Goal: Information Seeking & Learning: Learn about a topic

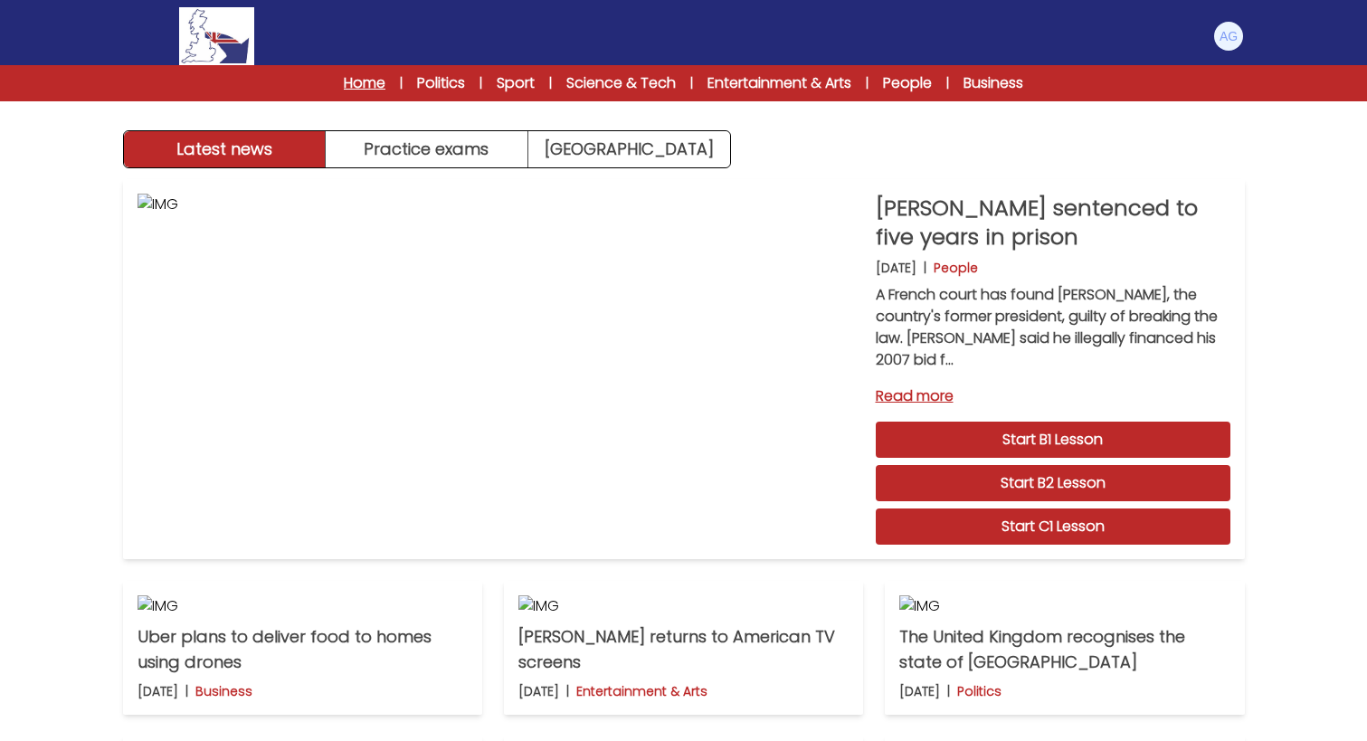
click at [359, 83] on link "Home" at bounding box center [365, 83] width 42 height 22
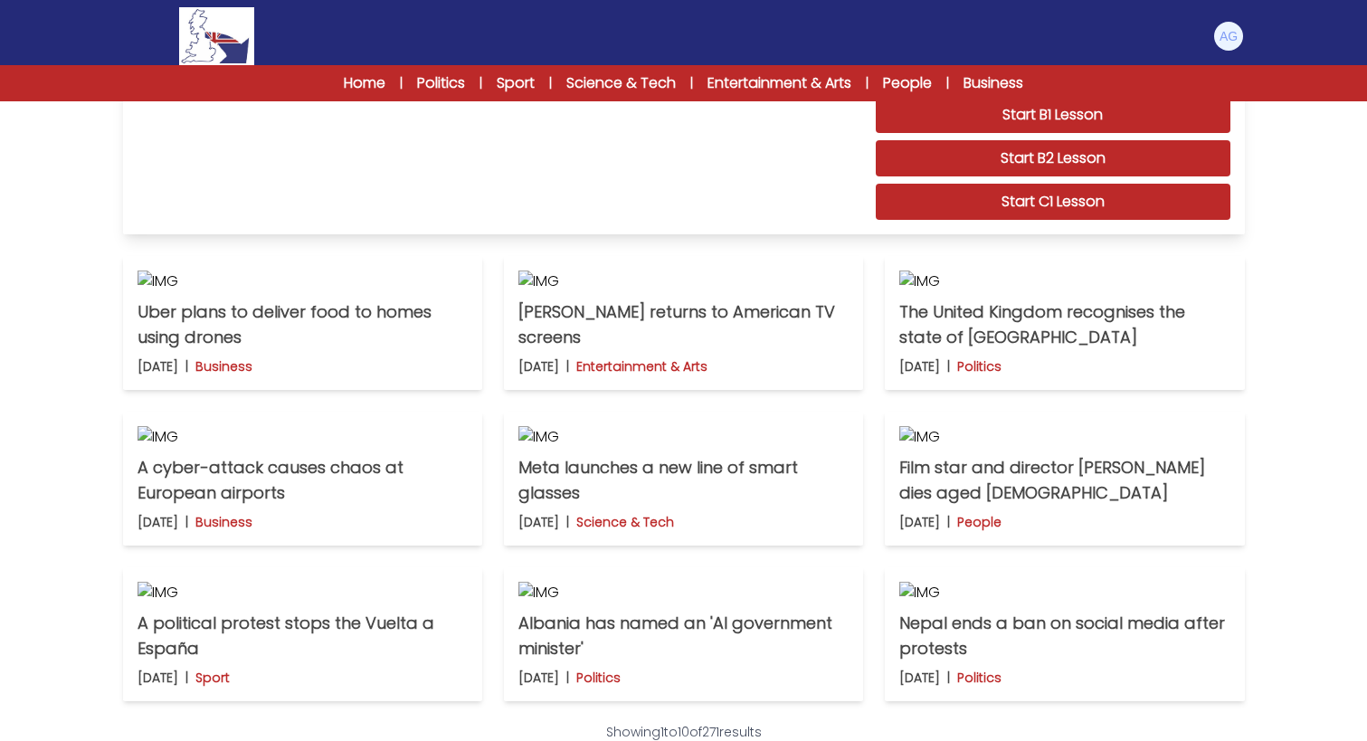
scroll to position [498, 0]
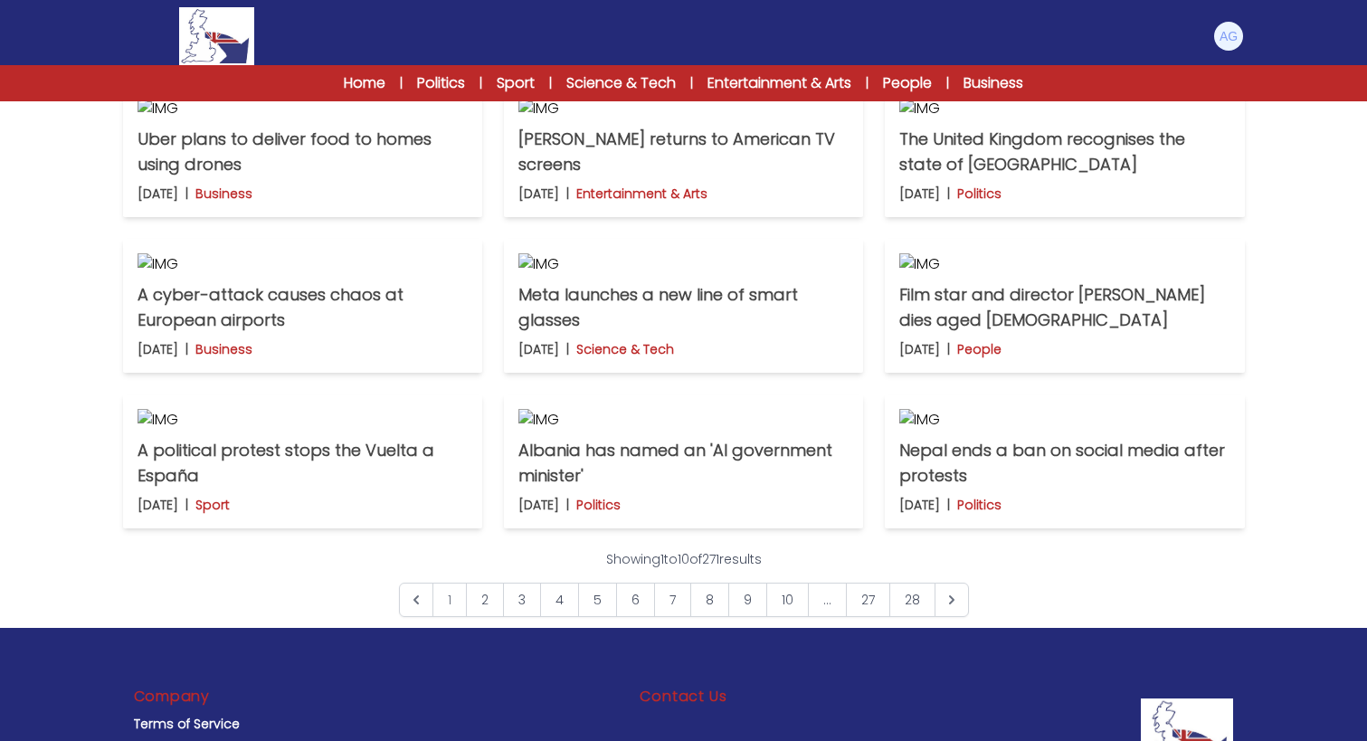
click at [1214, 36] on img at bounding box center [1228, 36] width 29 height 29
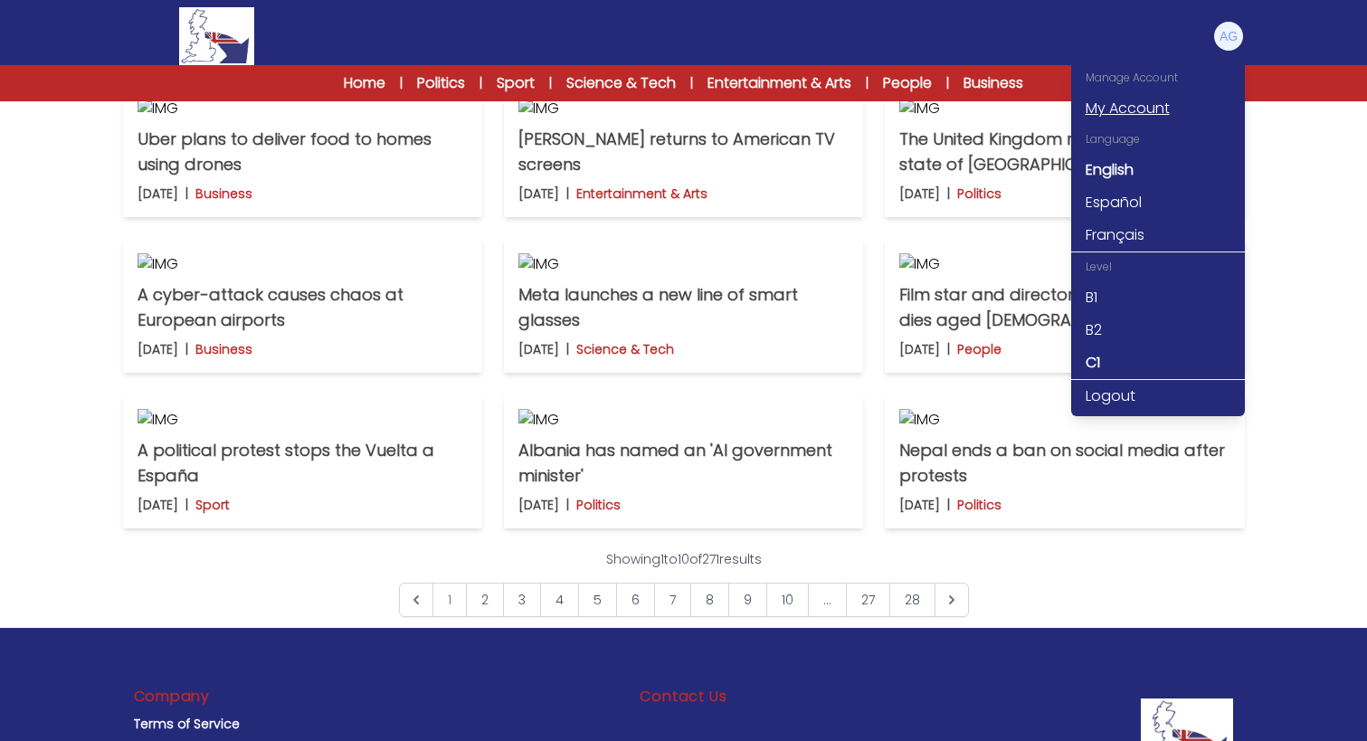
click at [1115, 106] on link "My Account" at bounding box center [1158, 108] width 174 height 33
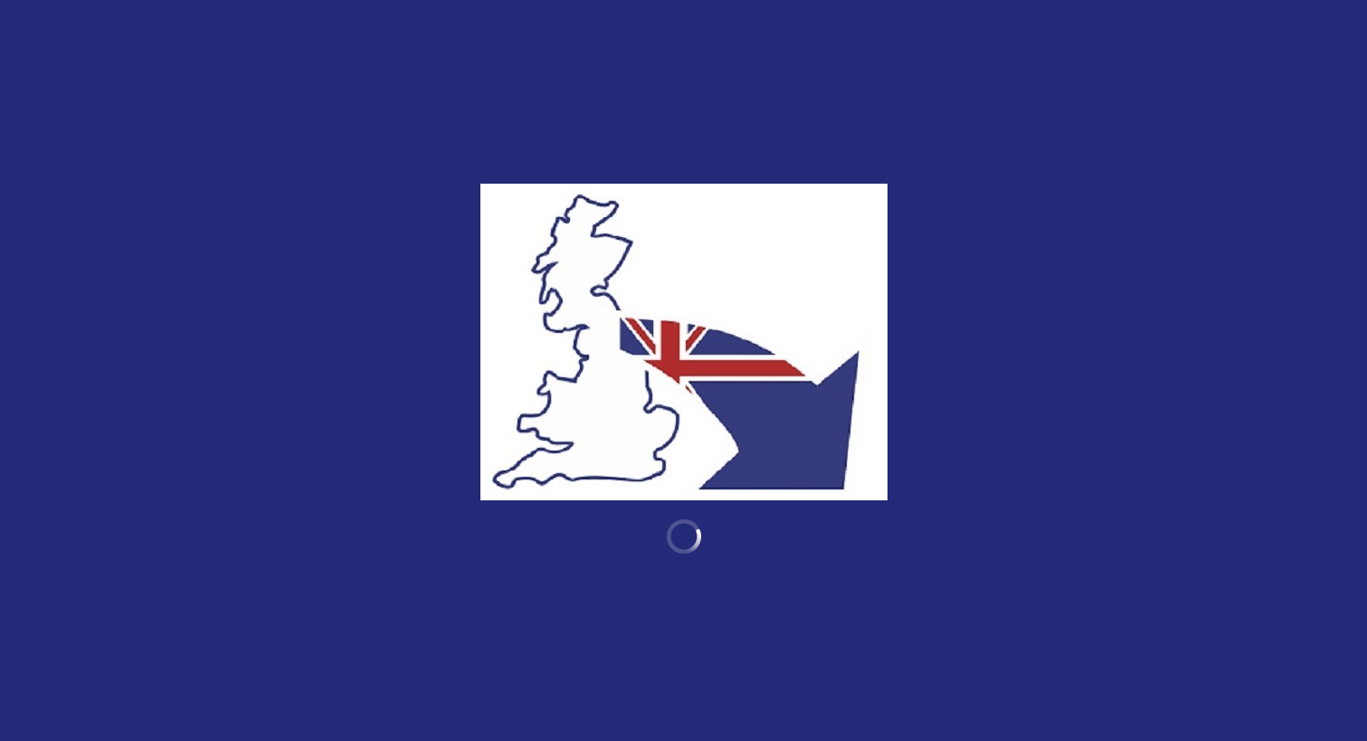
scroll to position [498, 0]
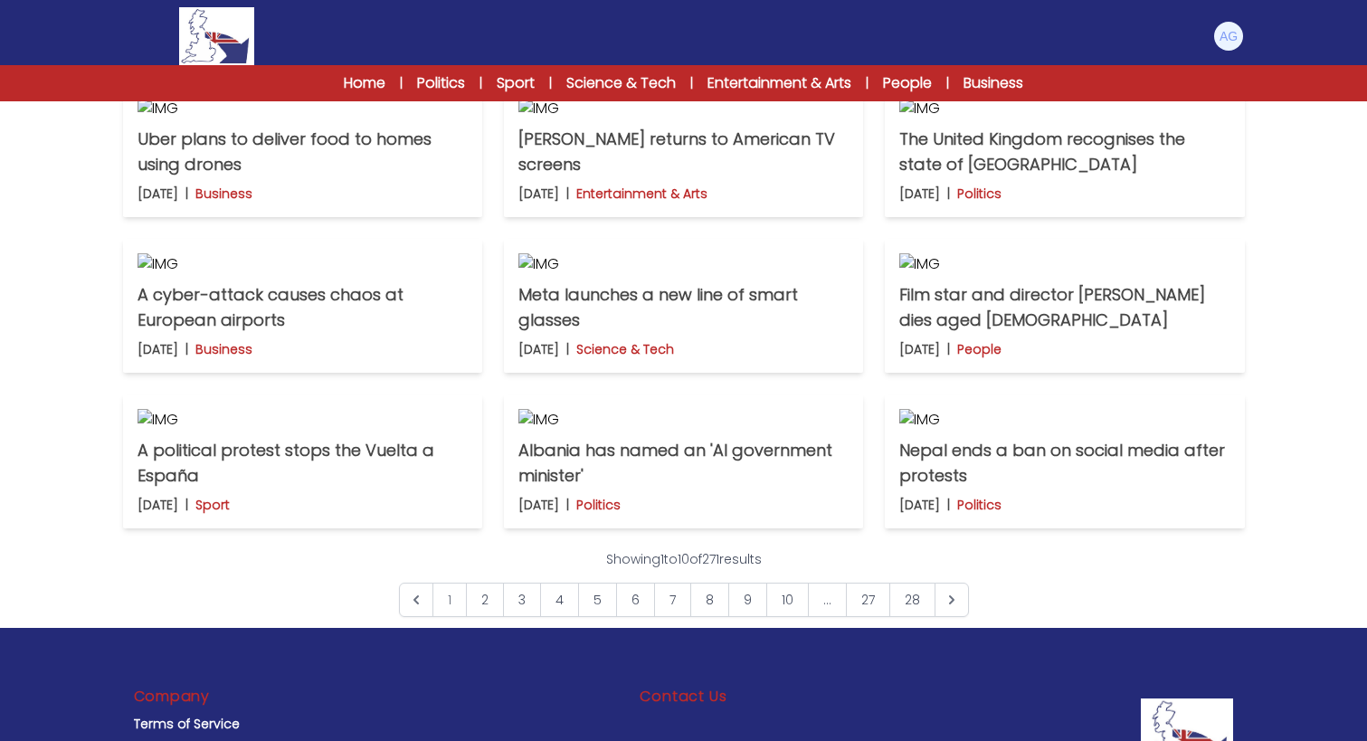
click at [1228, 37] on img at bounding box center [1228, 36] width 29 height 29
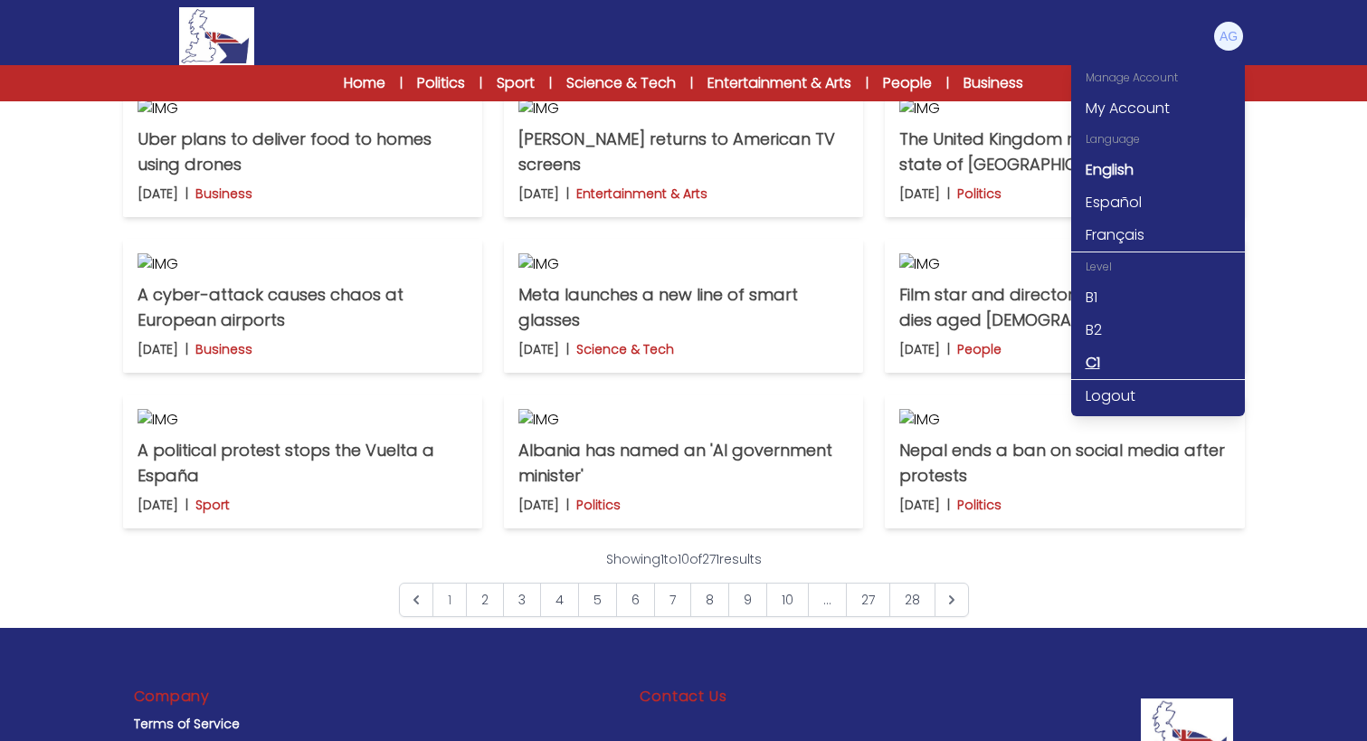
click at [1094, 355] on link "C1" at bounding box center [1158, 362] width 174 height 33
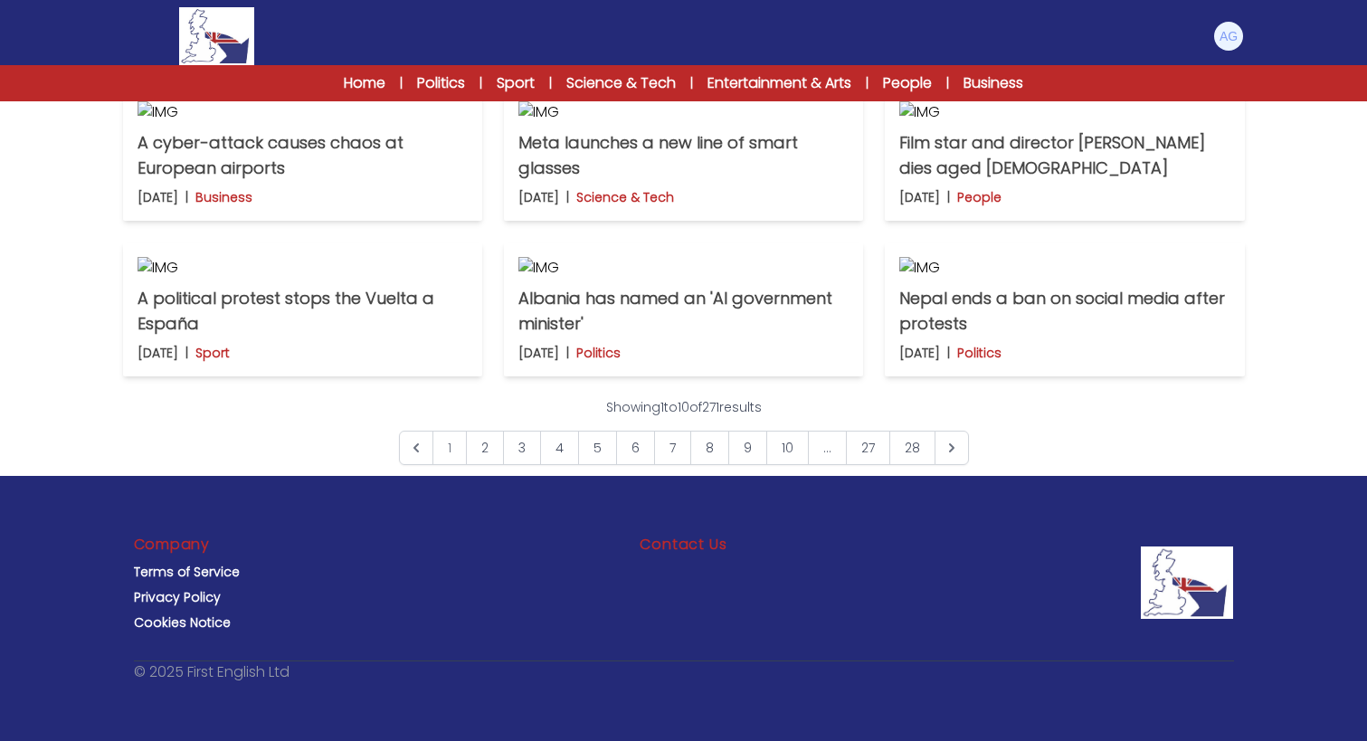
scroll to position [697, 0]
click at [735, 181] on p "Meta launches a new line of smart glasses" at bounding box center [683, 155] width 330 height 51
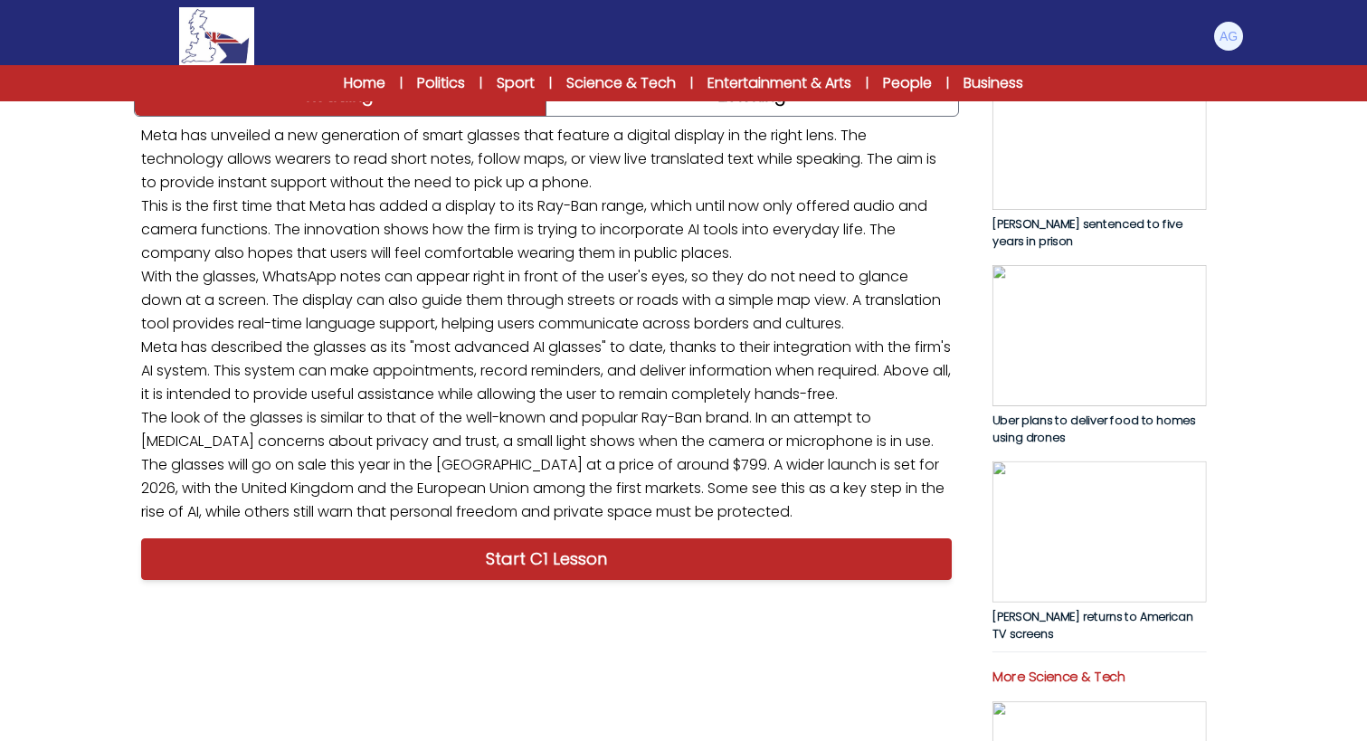
scroll to position [65, 0]
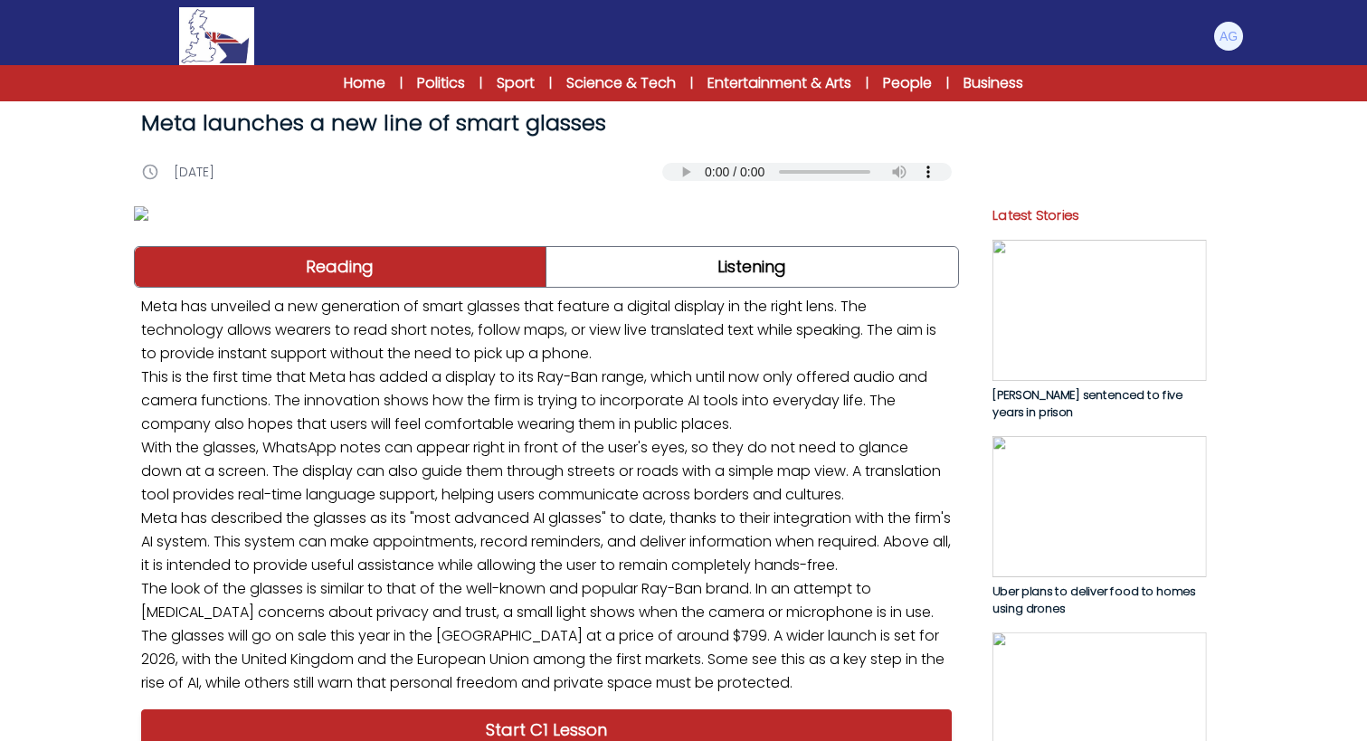
click at [671, 172] on audio "Your browser does not support the audio element." at bounding box center [806, 172] width 289 height 18
click at [678, 177] on audio "Your browser does not support the audio element." at bounding box center [806, 172] width 289 height 18
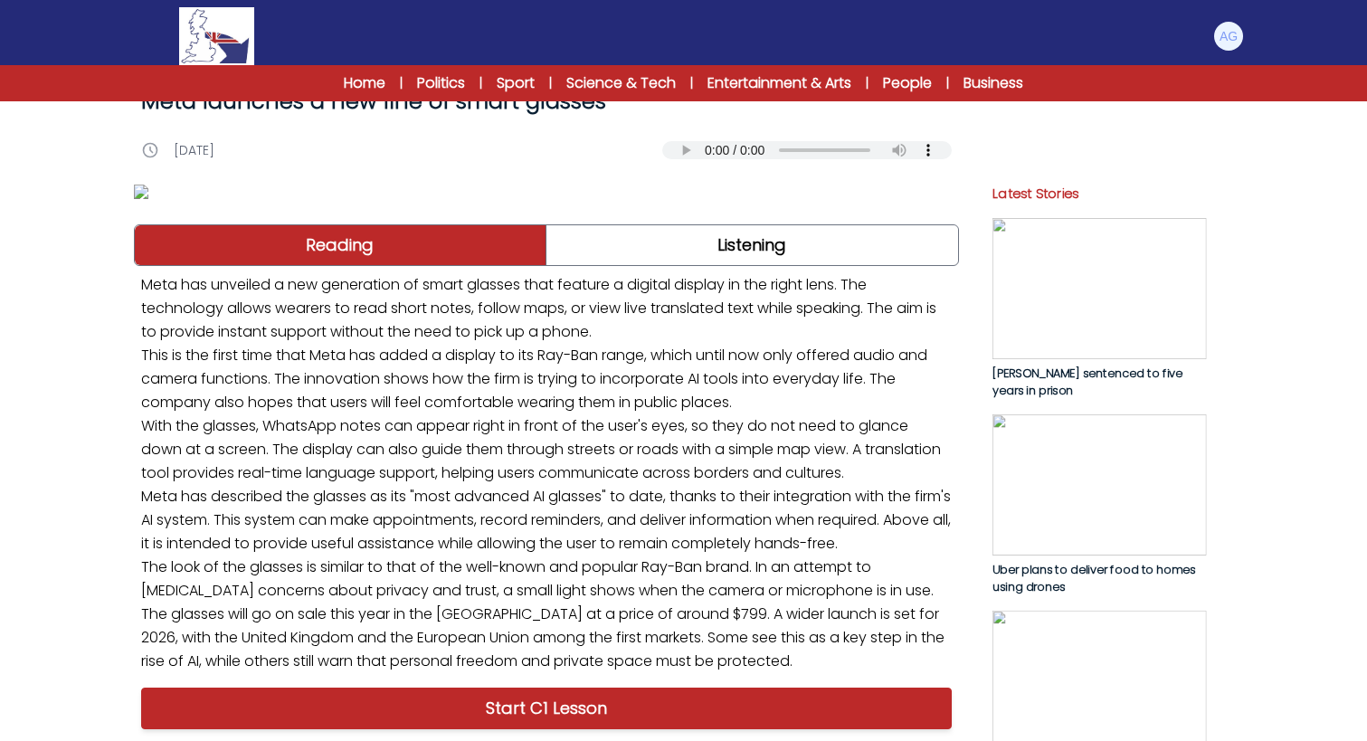
scroll to position [72, 0]
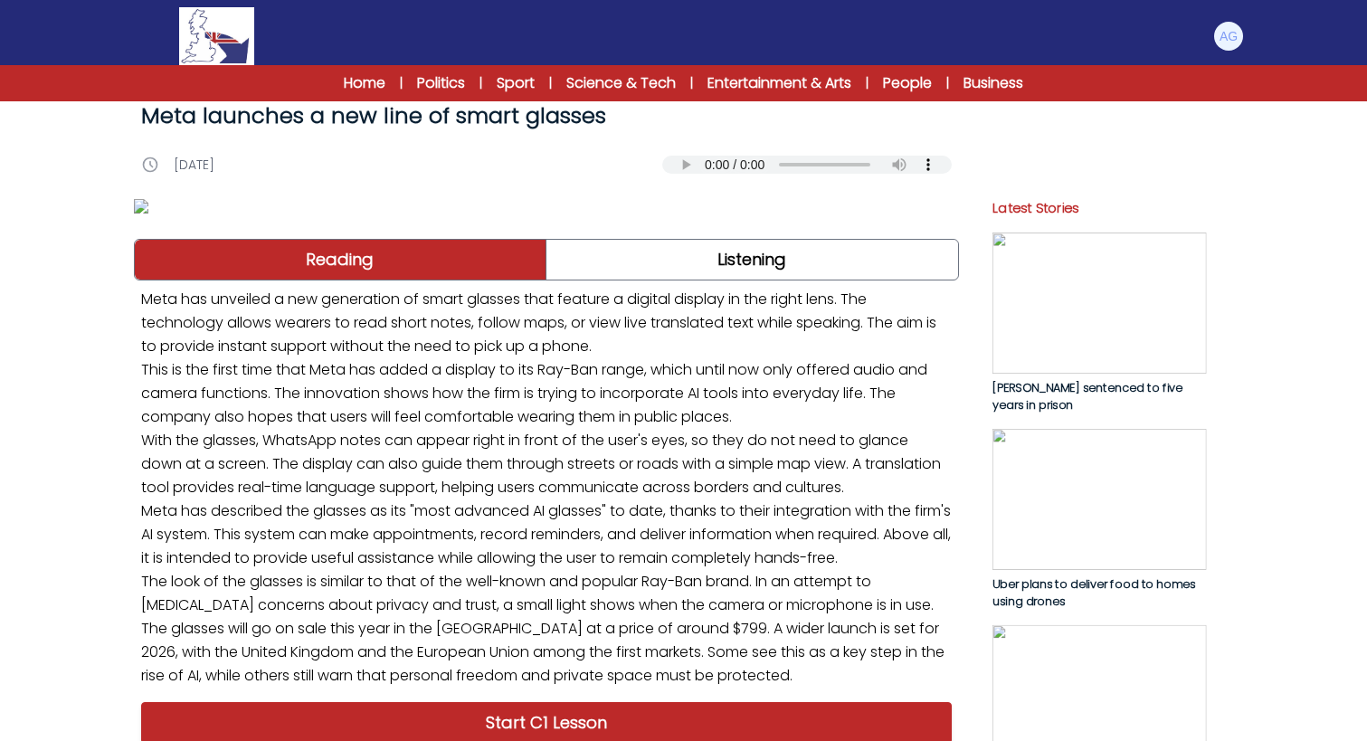
click at [678, 168] on audio "Your browser does not support the audio element." at bounding box center [806, 165] width 289 height 18
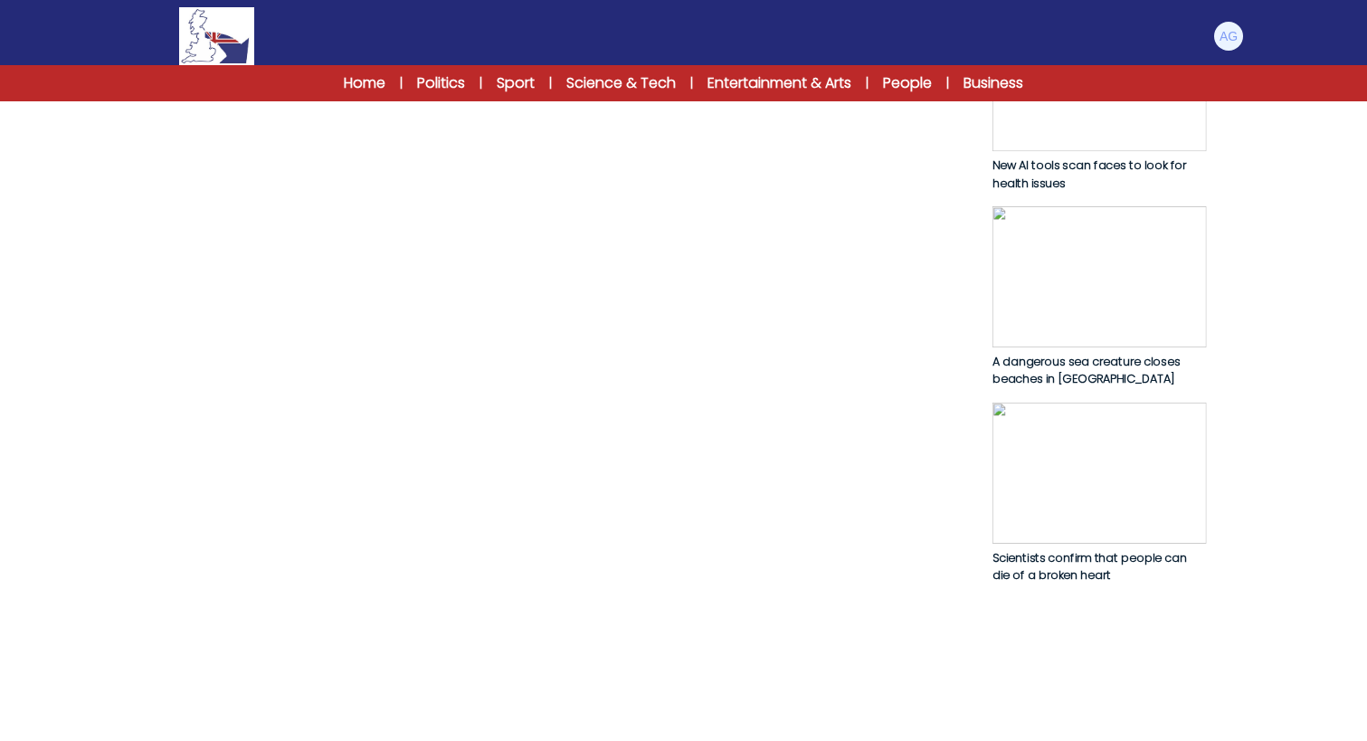
scroll to position [939, 0]
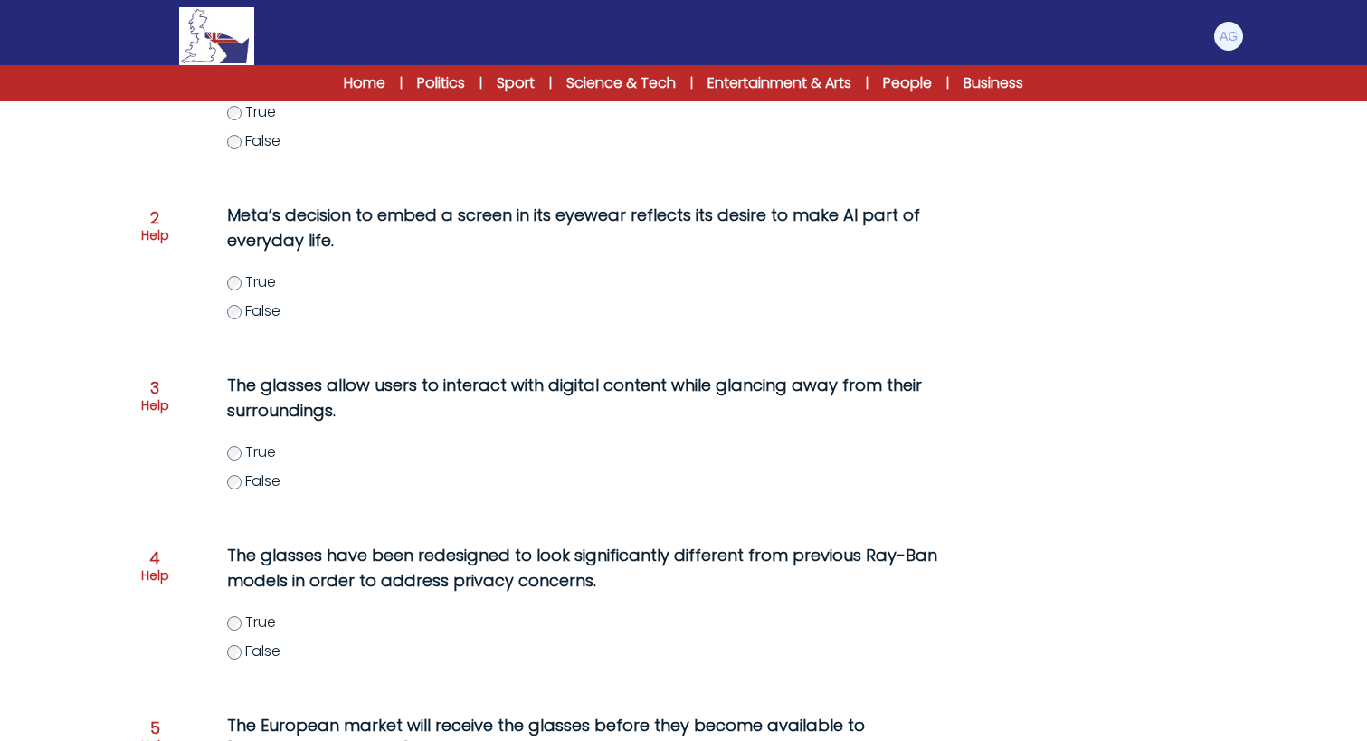
scroll to position [354, 0]
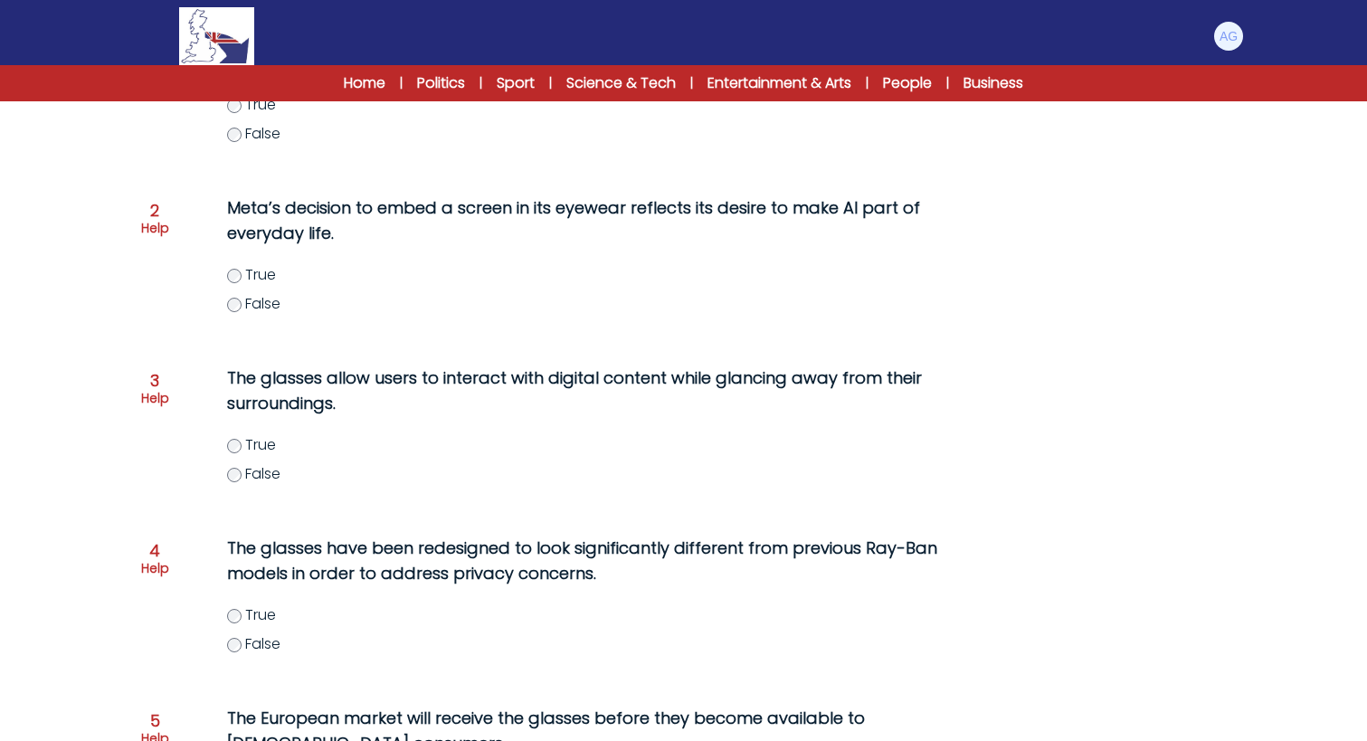
click at [242, 484] on label "False" at bounding box center [611, 474] width 768 height 22
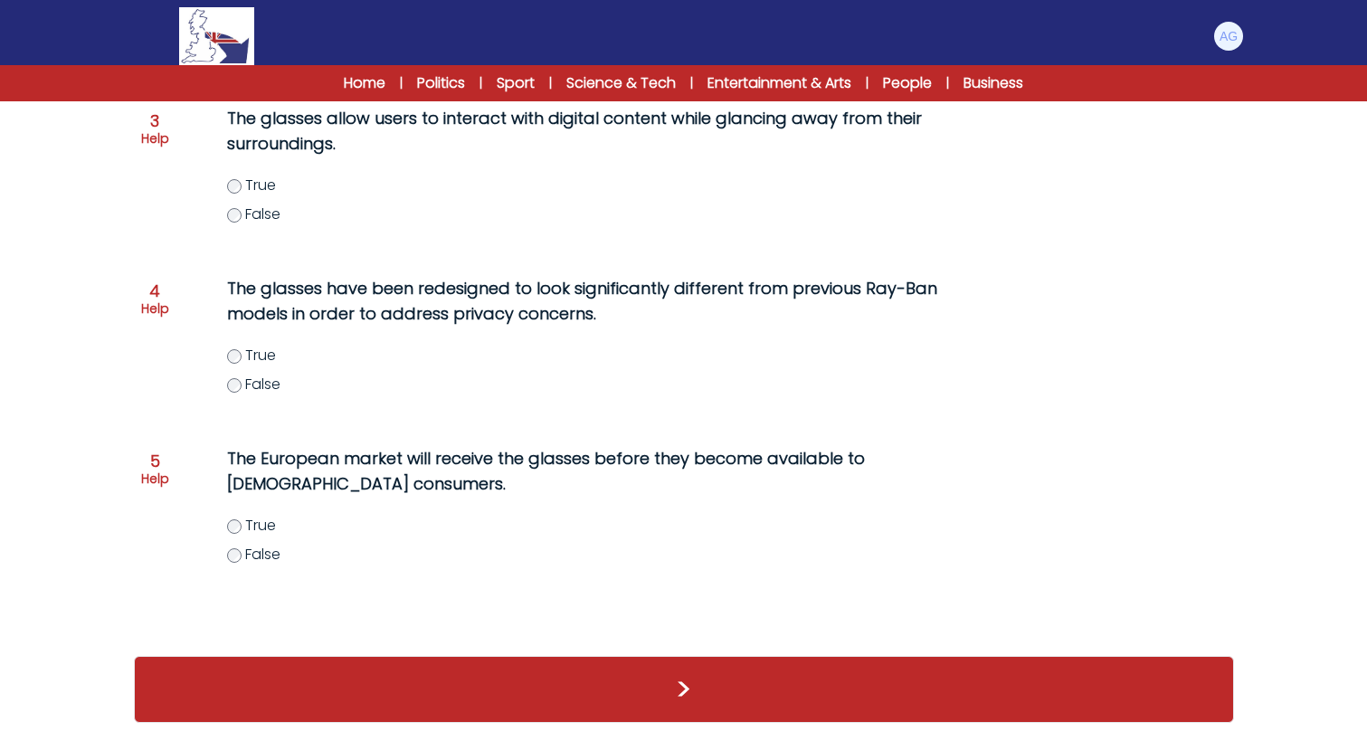
scroll to position [623, 0]
click at [239, 564] on label "False" at bounding box center [611, 555] width 768 height 22
click at [697, 699] on button ">" at bounding box center [684, 689] width 1100 height 67
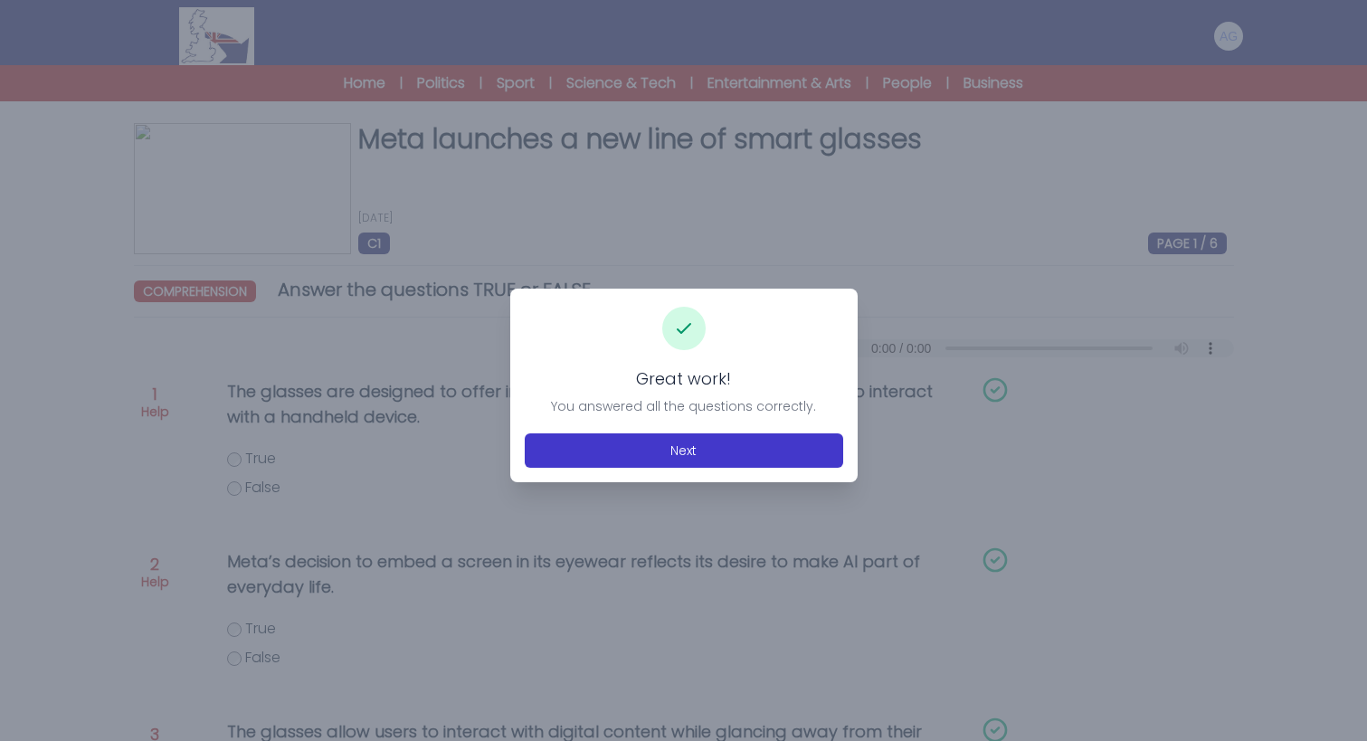
click at [664, 444] on button "Next" at bounding box center [684, 450] width 318 height 34
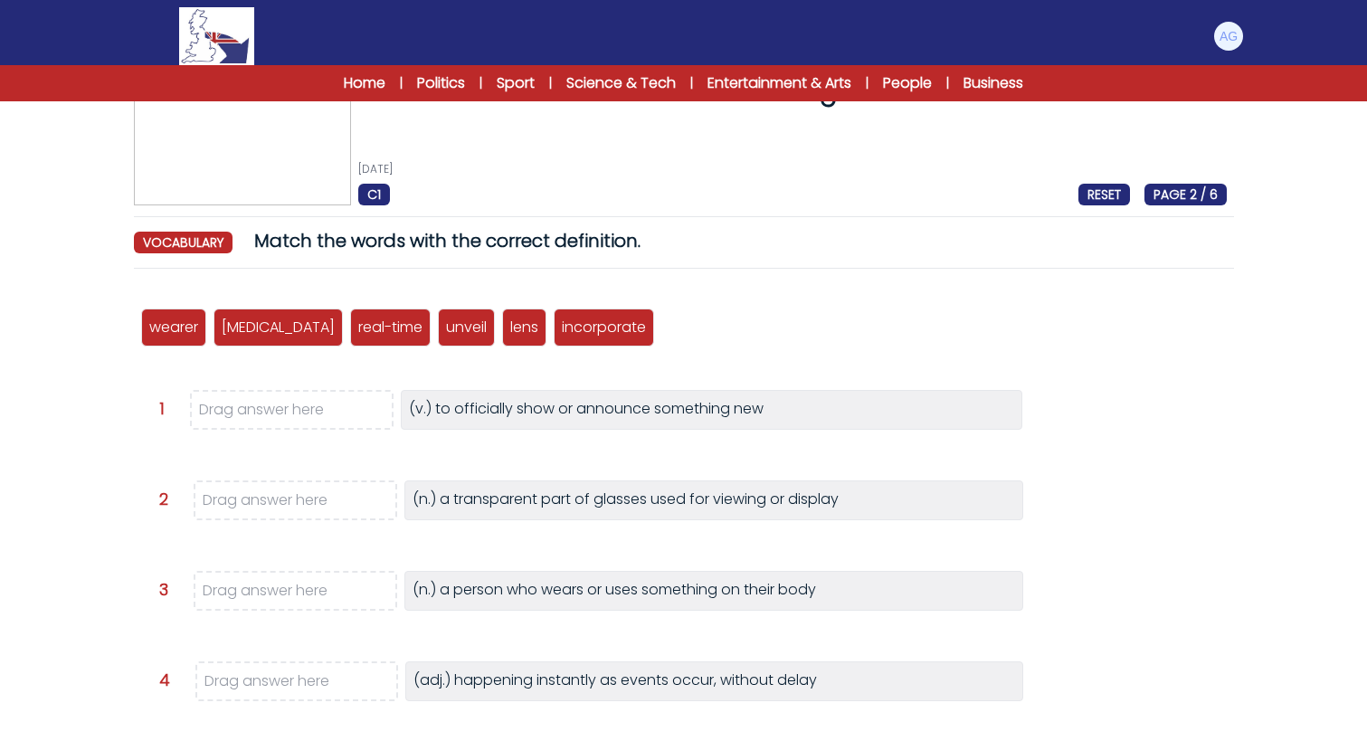
scroll to position [65, 0]
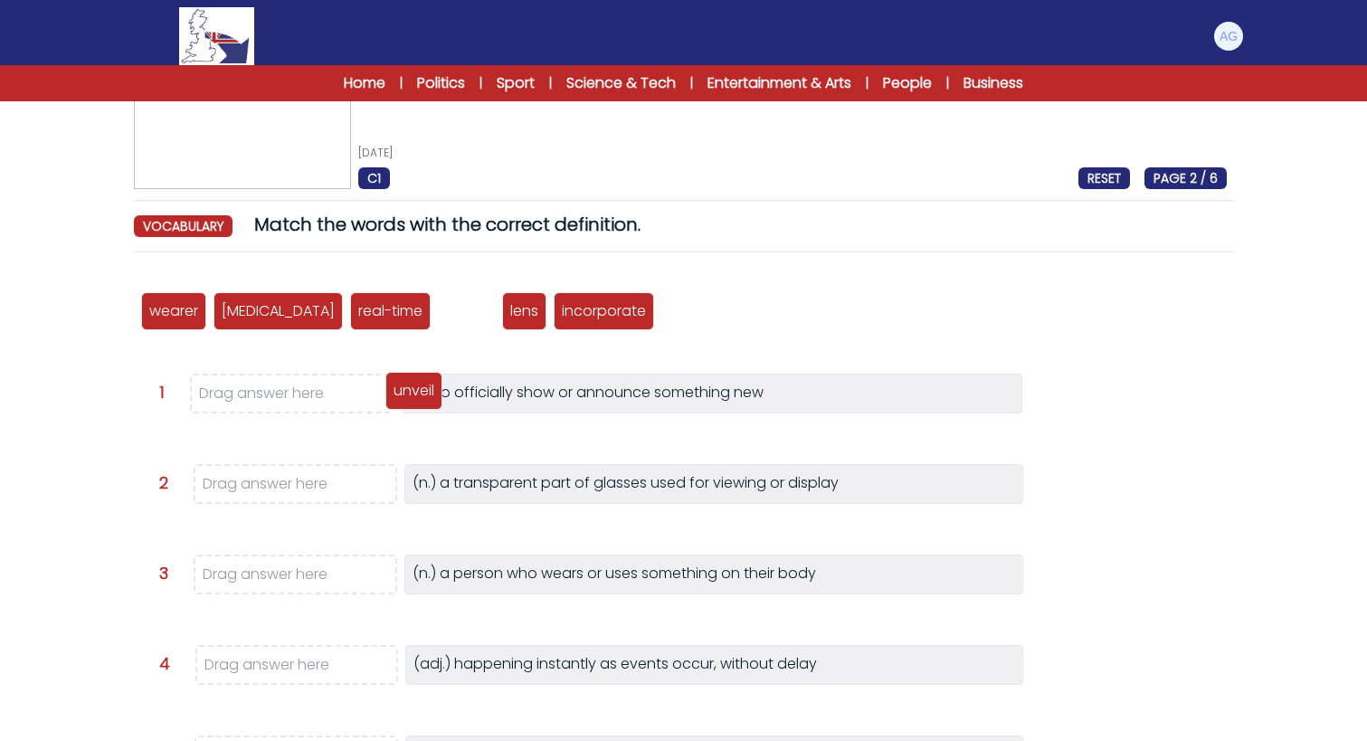
drag, startPoint x: 391, startPoint y: 314, endPoint x: 332, endPoint y: 401, distance: 104.9
click at [394, 401] on p "unveil" at bounding box center [414, 391] width 41 height 22
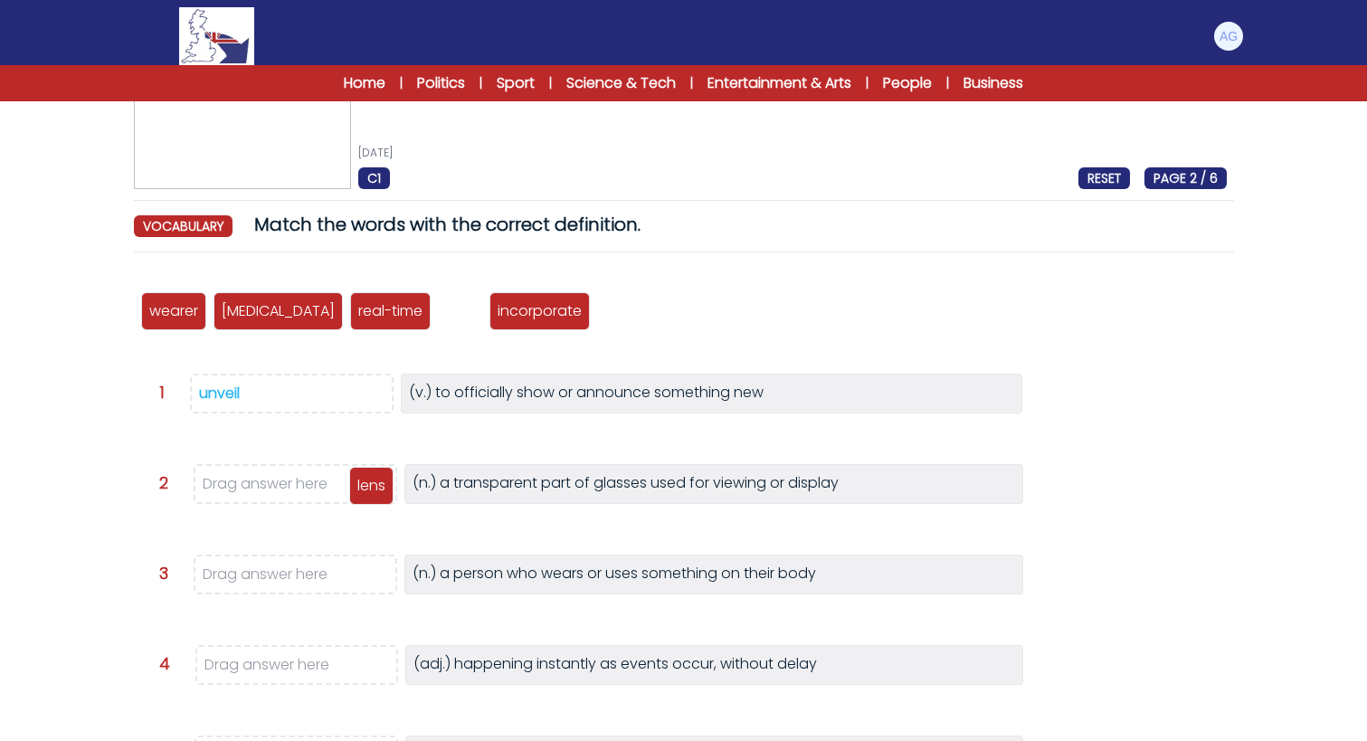
drag, startPoint x: 386, startPoint y: 318, endPoint x: 298, endPoint y: 493, distance: 195.8
click at [357, 493] on p "lens" at bounding box center [371, 486] width 28 height 22
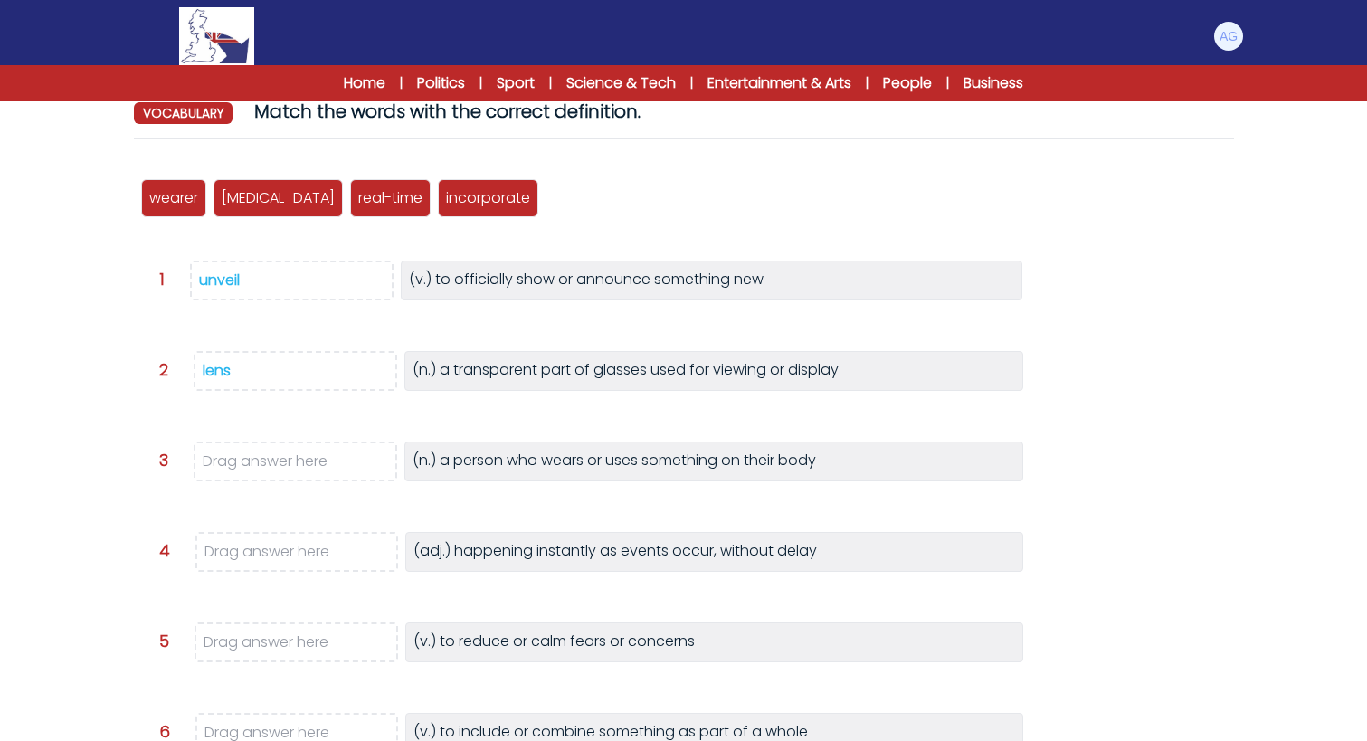
scroll to position [181, 0]
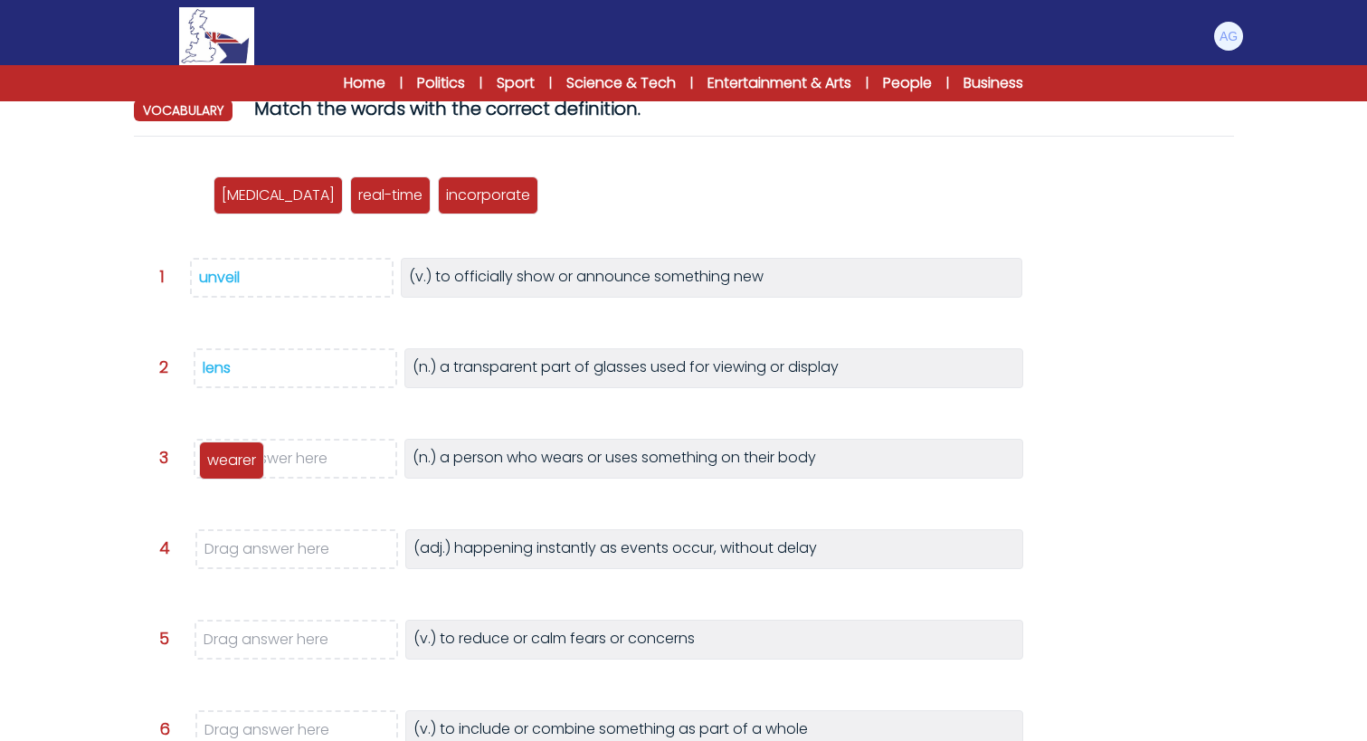
drag, startPoint x: 183, startPoint y: 202, endPoint x: 242, endPoint y: 466, distance: 270.6
click at [242, 466] on p "wearer" at bounding box center [231, 461] width 49 height 22
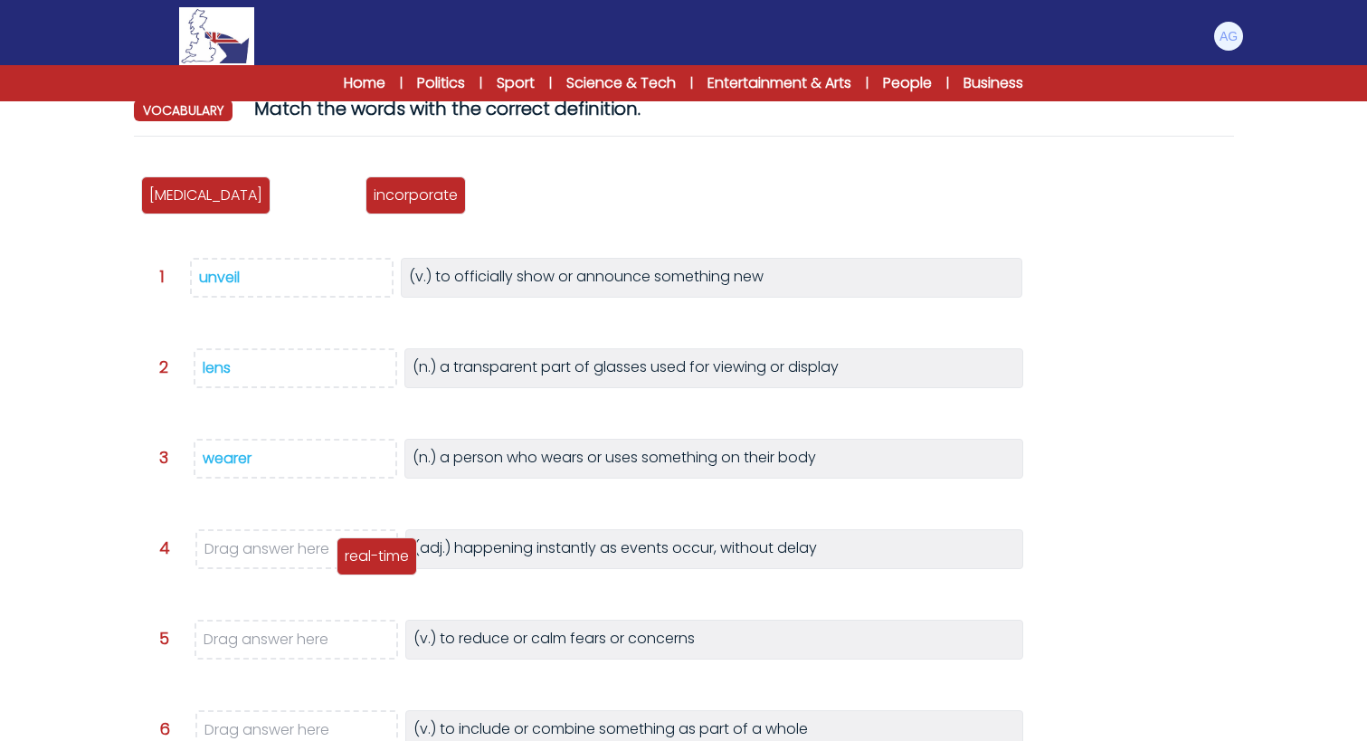
drag, startPoint x: 244, startPoint y: 201, endPoint x: 299, endPoint y: 555, distance: 358.9
click at [345, 557] on p "real-time" at bounding box center [377, 556] width 64 height 22
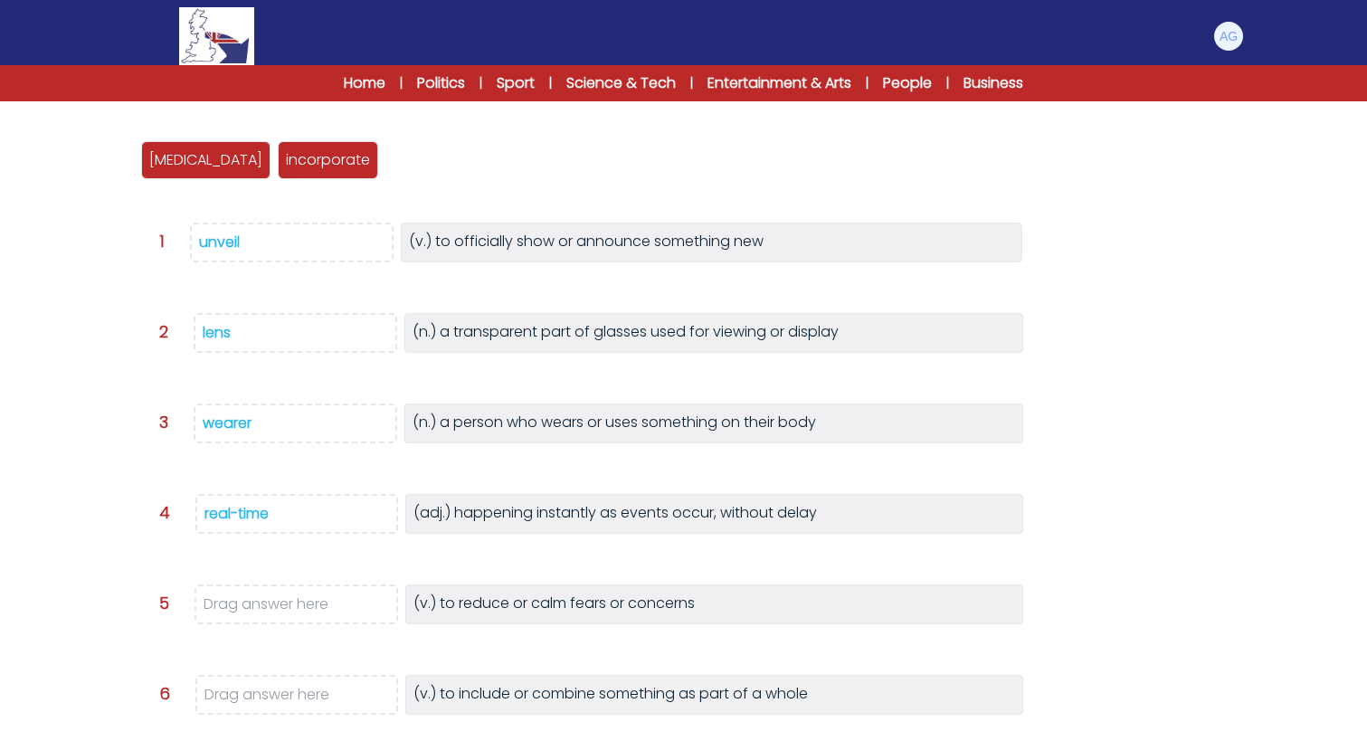
scroll to position [238, 0]
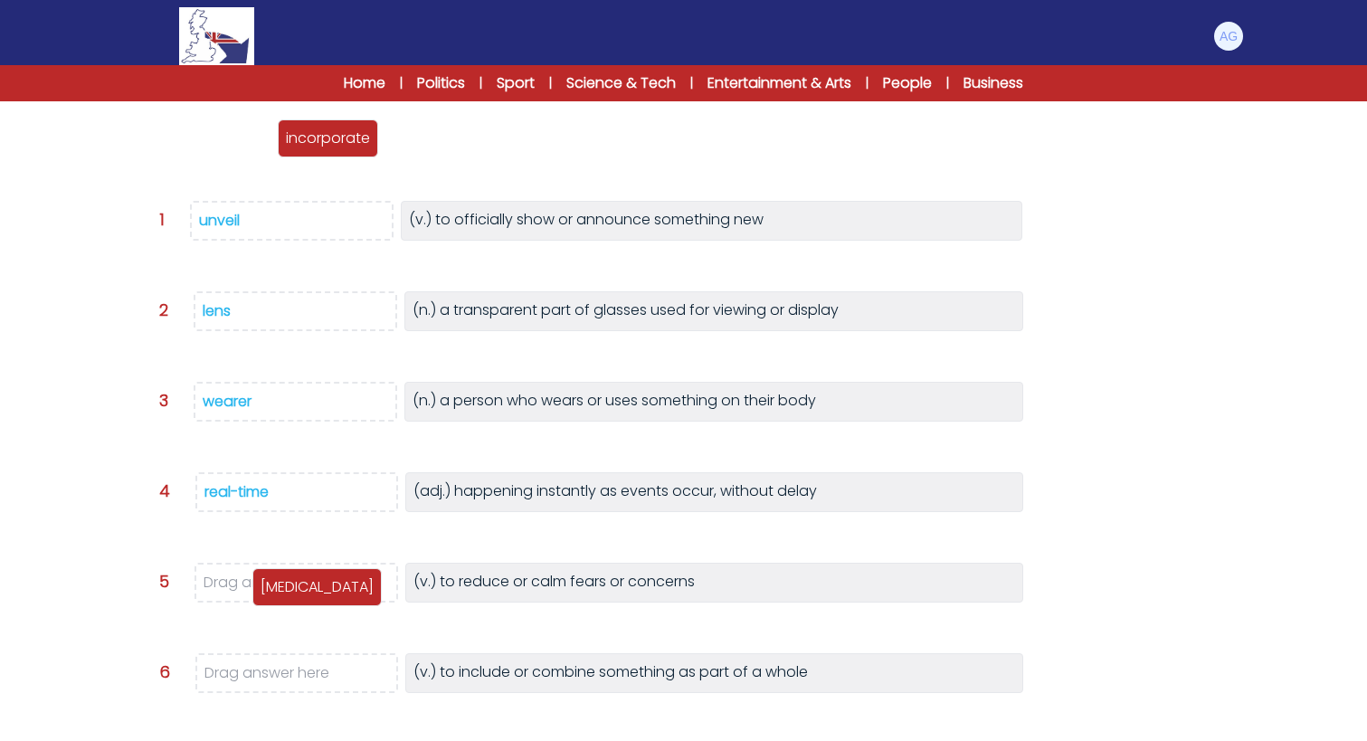
drag, startPoint x: 161, startPoint y: 145, endPoint x: 272, endPoint y: 593, distance: 462.3
click at [272, 593] on p "[MEDICAL_DATA]" at bounding box center [317, 587] width 113 height 22
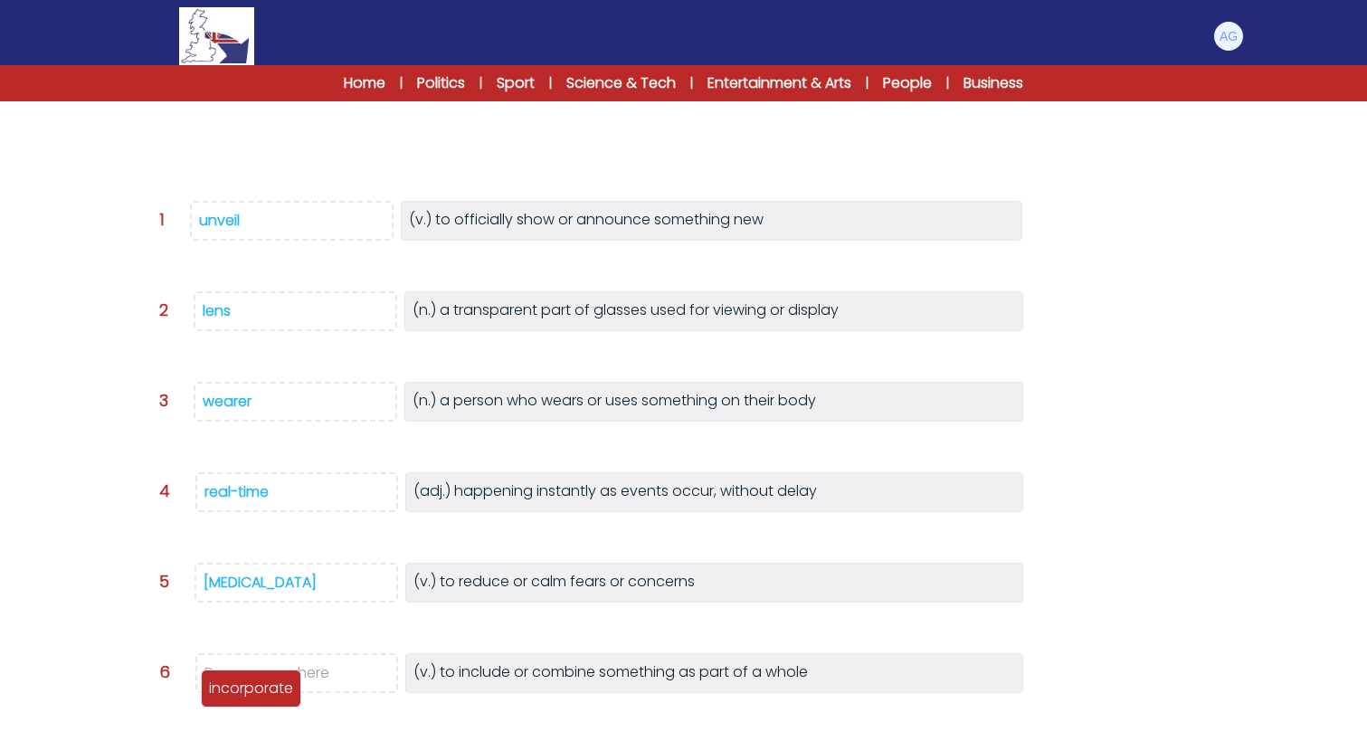
drag, startPoint x: 202, startPoint y: 147, endPoint x: 262, endPoint y: 695, distance: 551.5
click at [262, 697] on p "incorporate" at bounding box center [251, 689] width 84 height 22
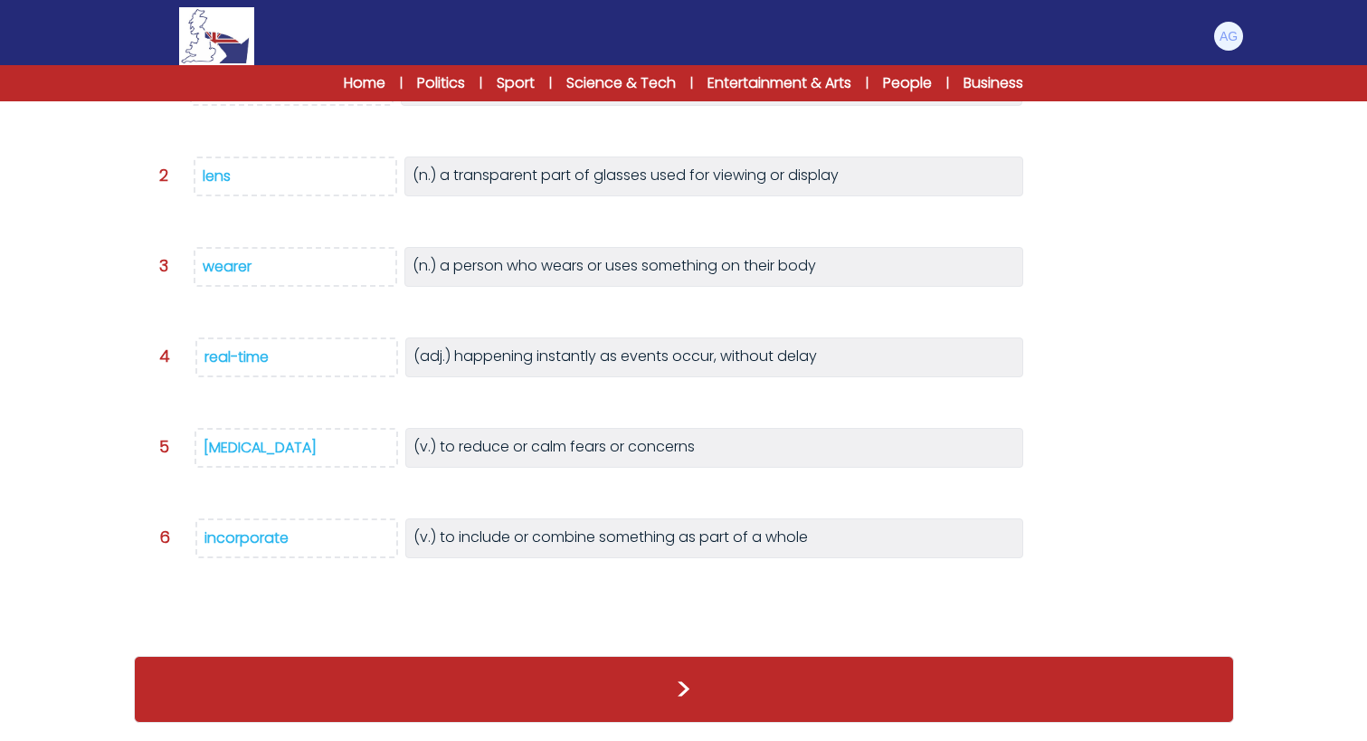
scroll to position [335, 0]
click at [688, 675] on button ">" at bounding box center [684, 689] width 1100 height 67
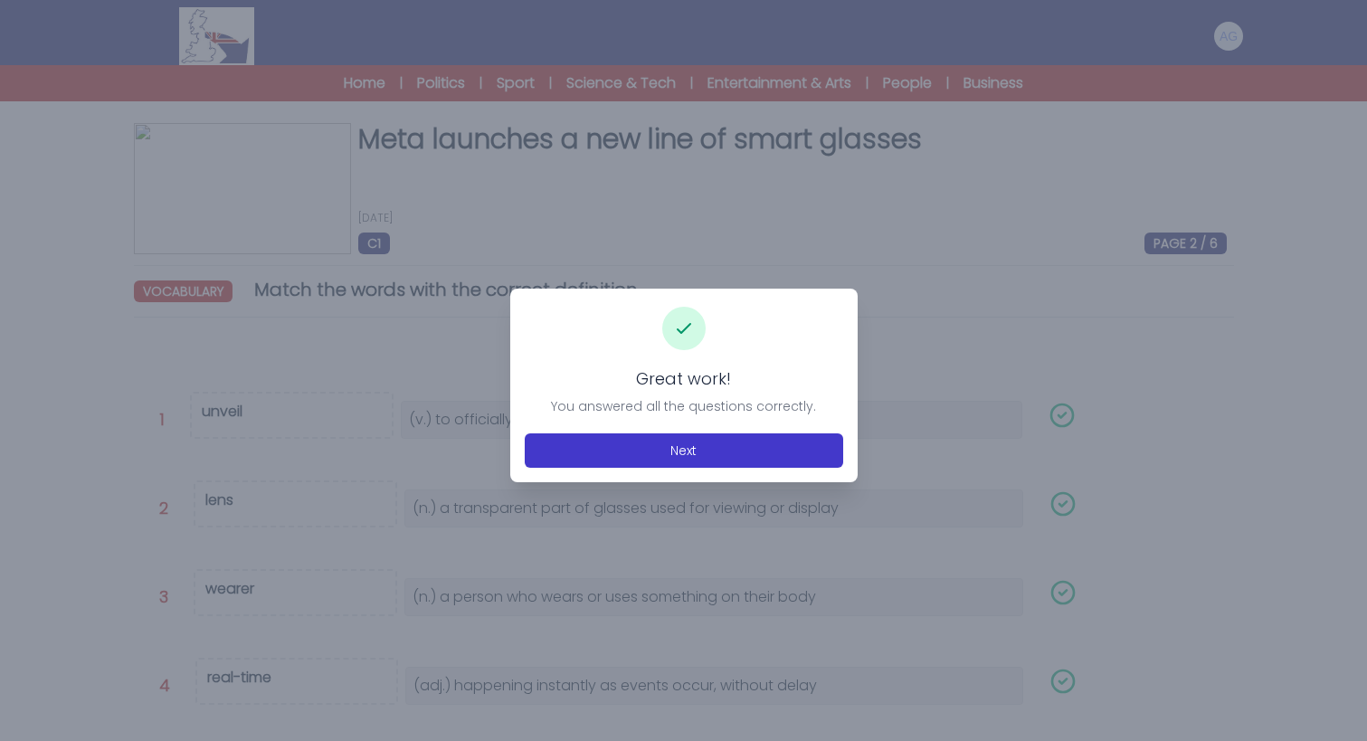
click at [685, 458] on button "Next" at bounding box center [684, 450] width 318 height 34
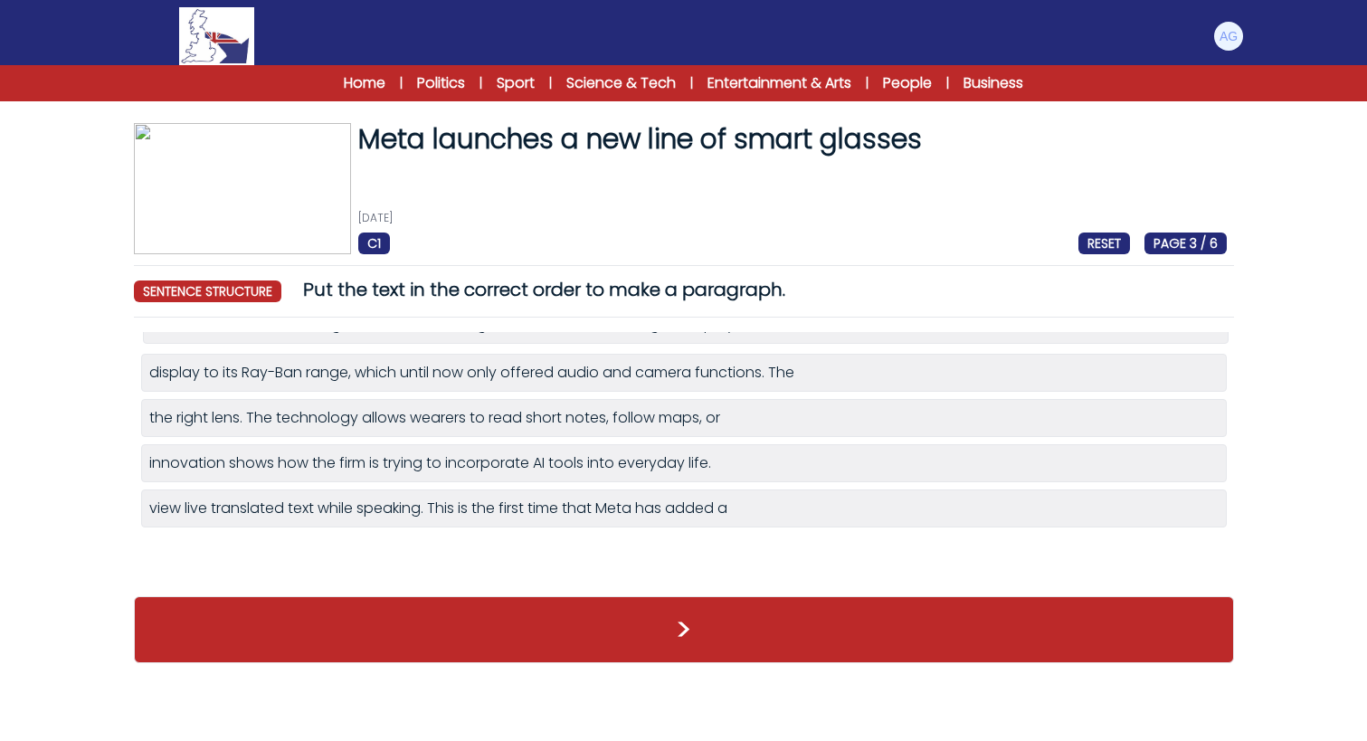
drag, startPoint x: 357, startPoint y: 522, endPoint x: 359, endPoint y: 338, distance: 183.6
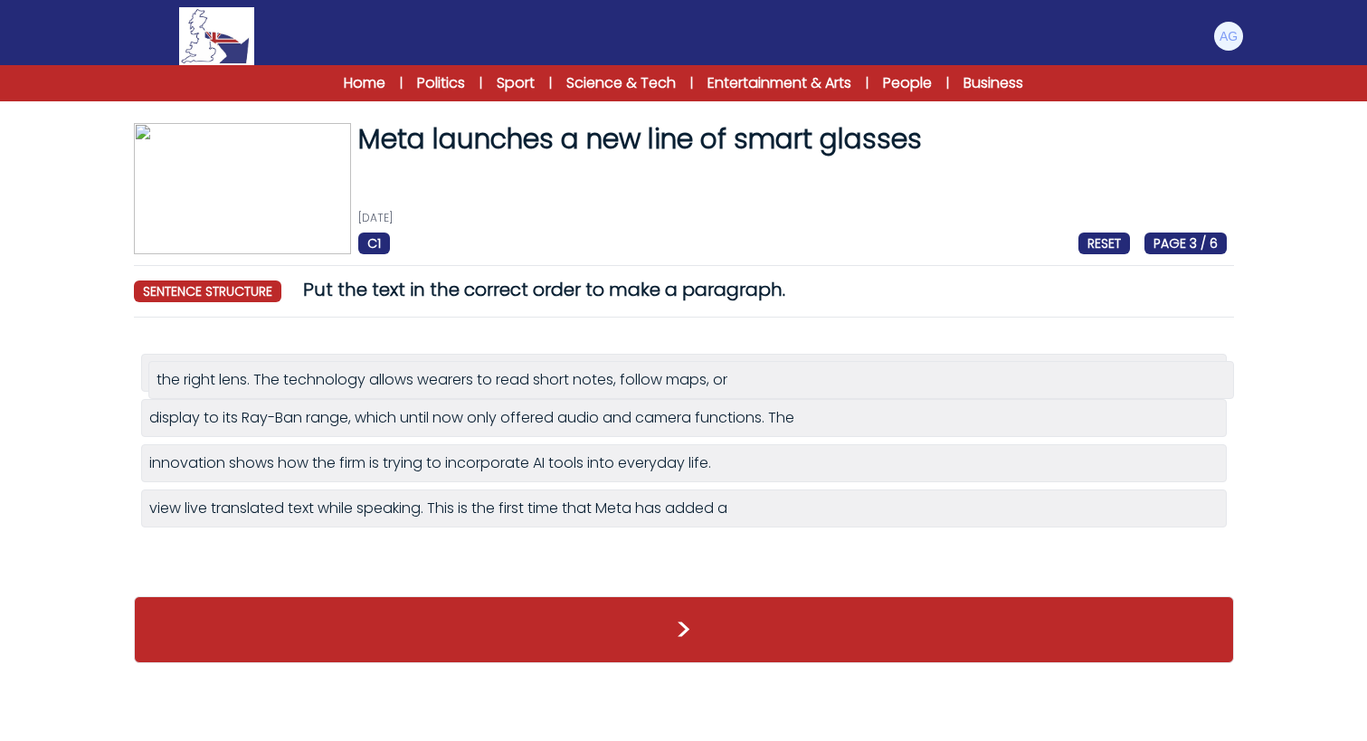
drag, startPoint x: 306, startPoint y: 464, endPoint x: 313, endPoint y: 382, distance: 82.6
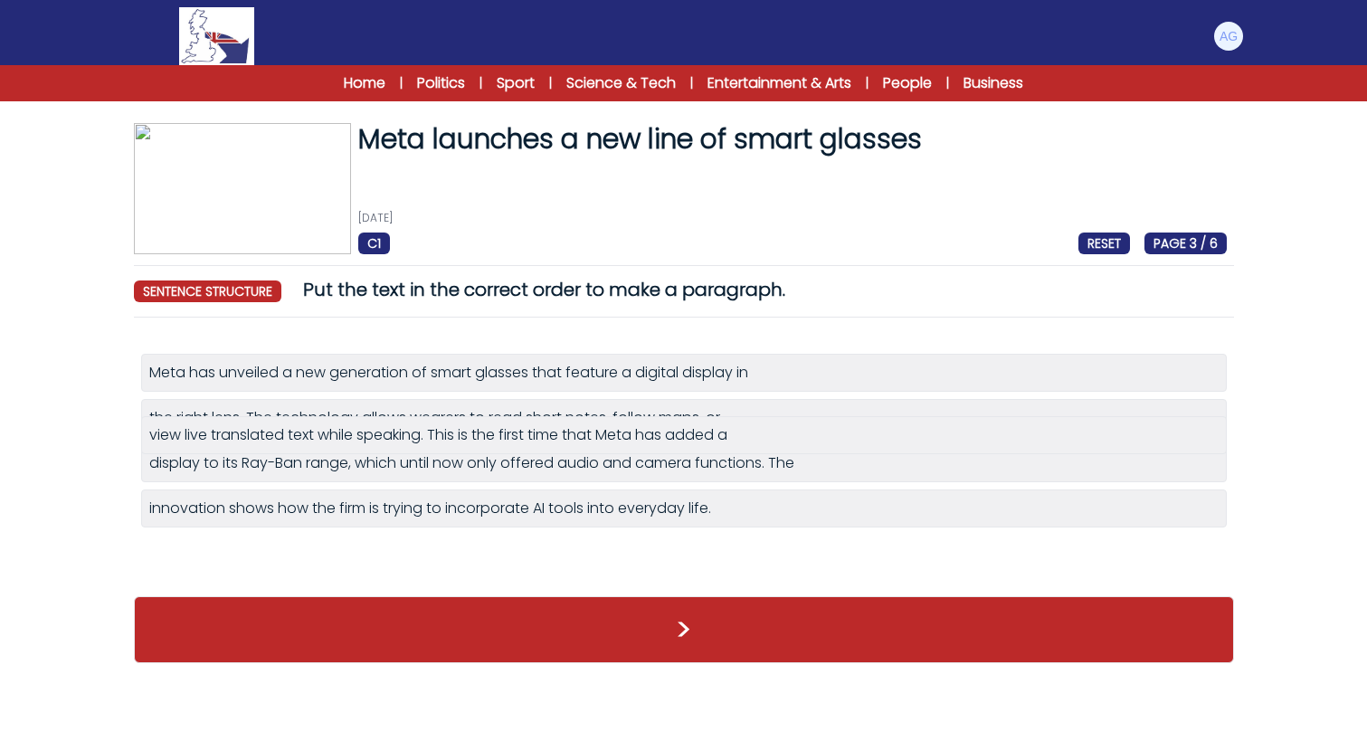
drag, startPoint x: 299, startPoint y: 558, endPoint x: 298, endPoint y: 442, distance: 115.8
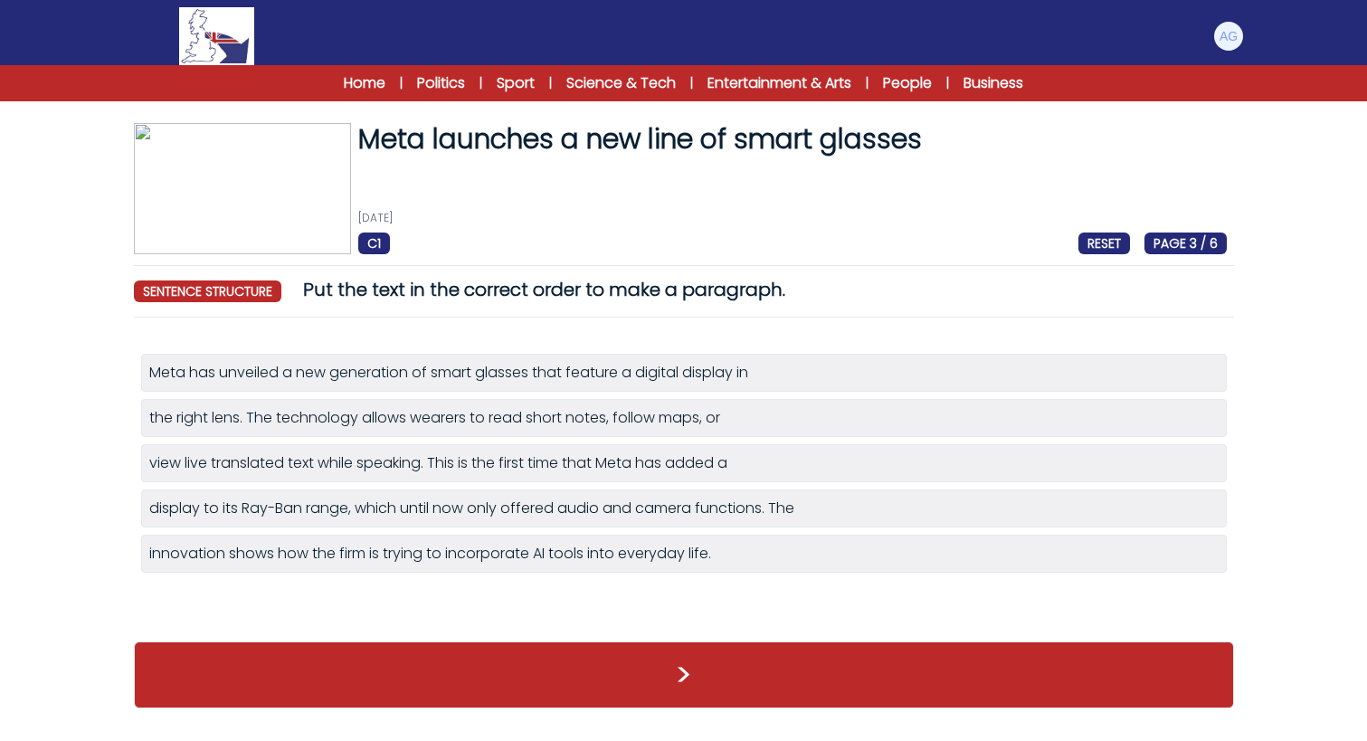
click at [664, 670] on button ">" at bounding box center [684, 674] width 1100 height 67
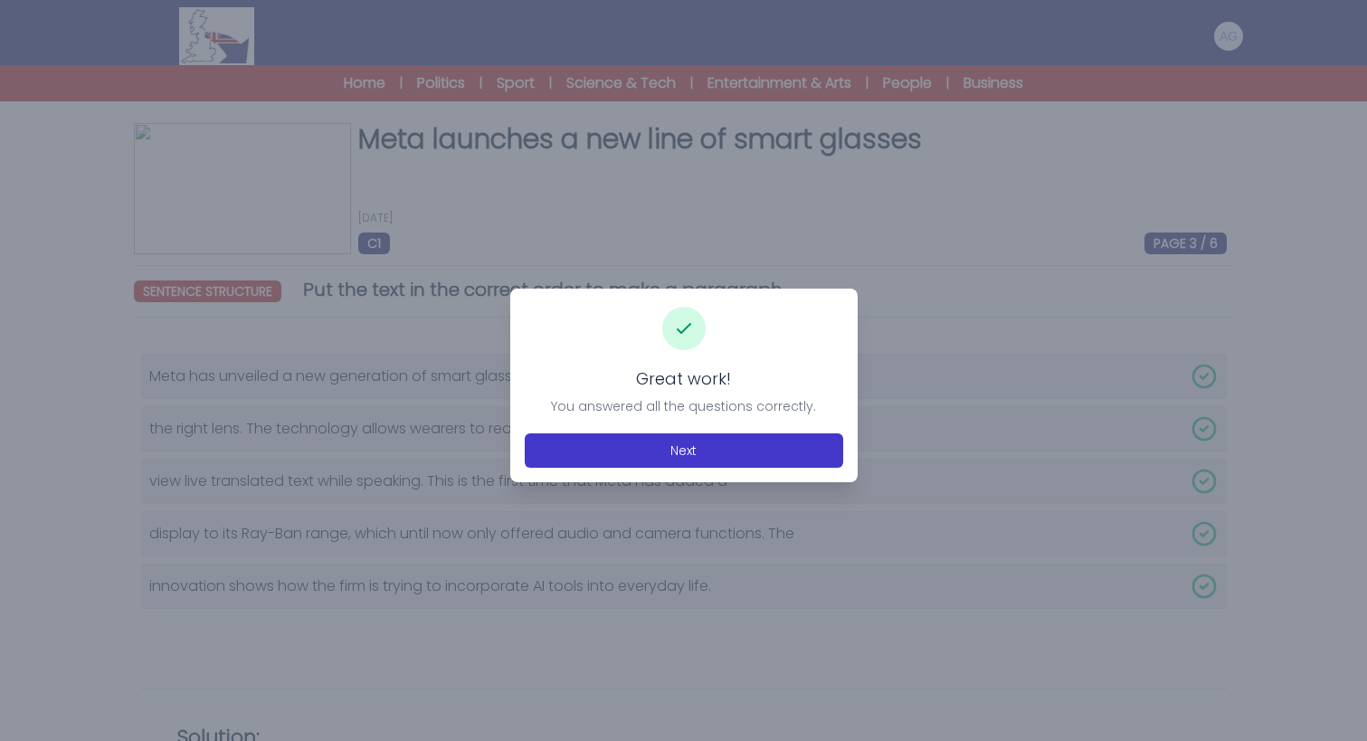
click at [653, 447] on button "Next" at bounding box center [684, 450] width 318 height 34
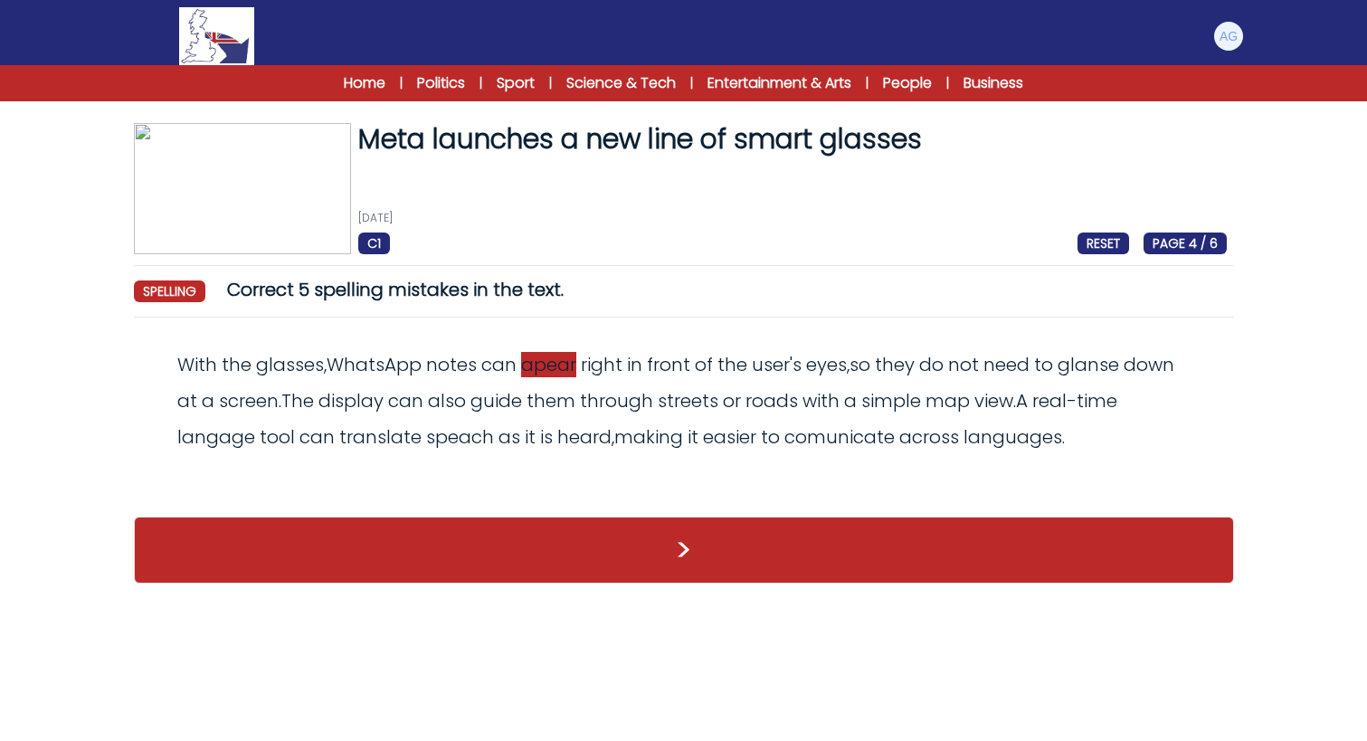
click at [536, 365] on span "apear" at bounding box center [548, 364] width 55 height 25
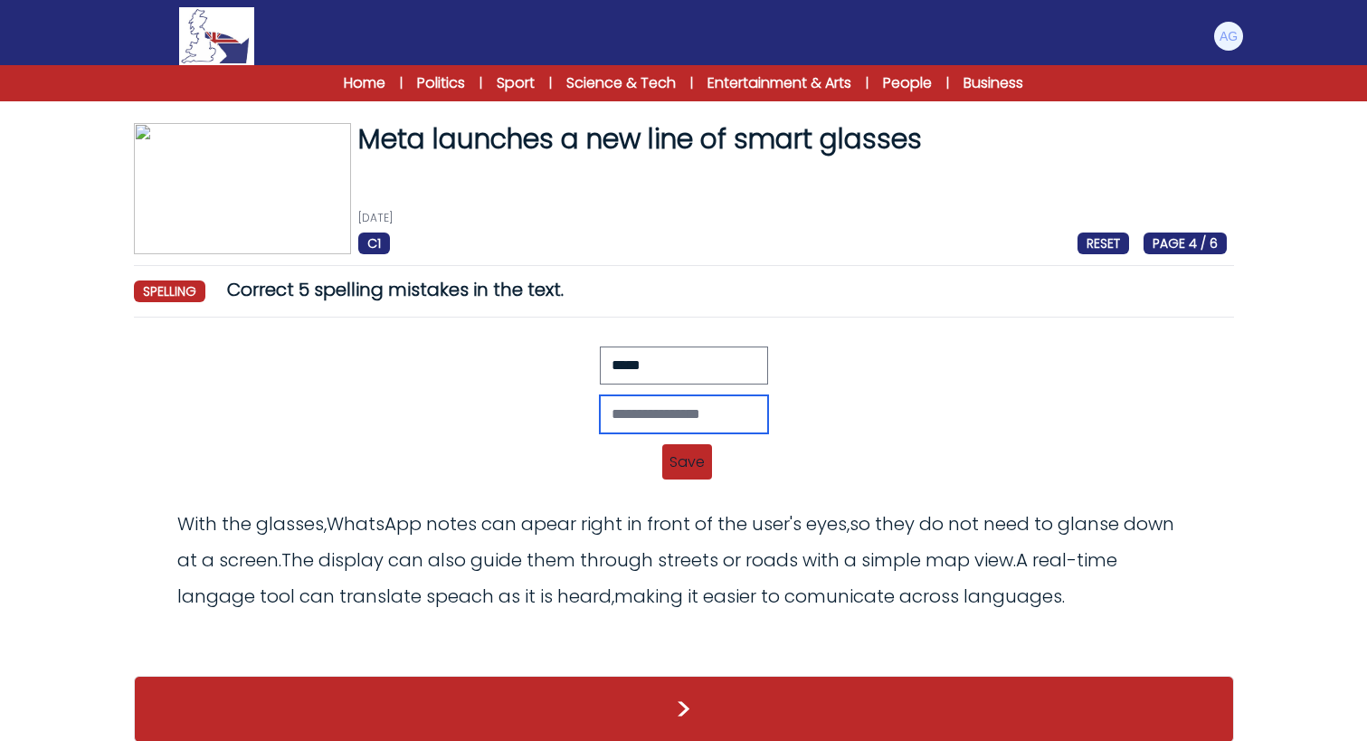
click at [600, 409] on input "text" at bounding box center [684, 414] width 168 height 38
type input "******"
click at [688, 469] on span "Save" at bounding box center [687, 461] width 50 height 35
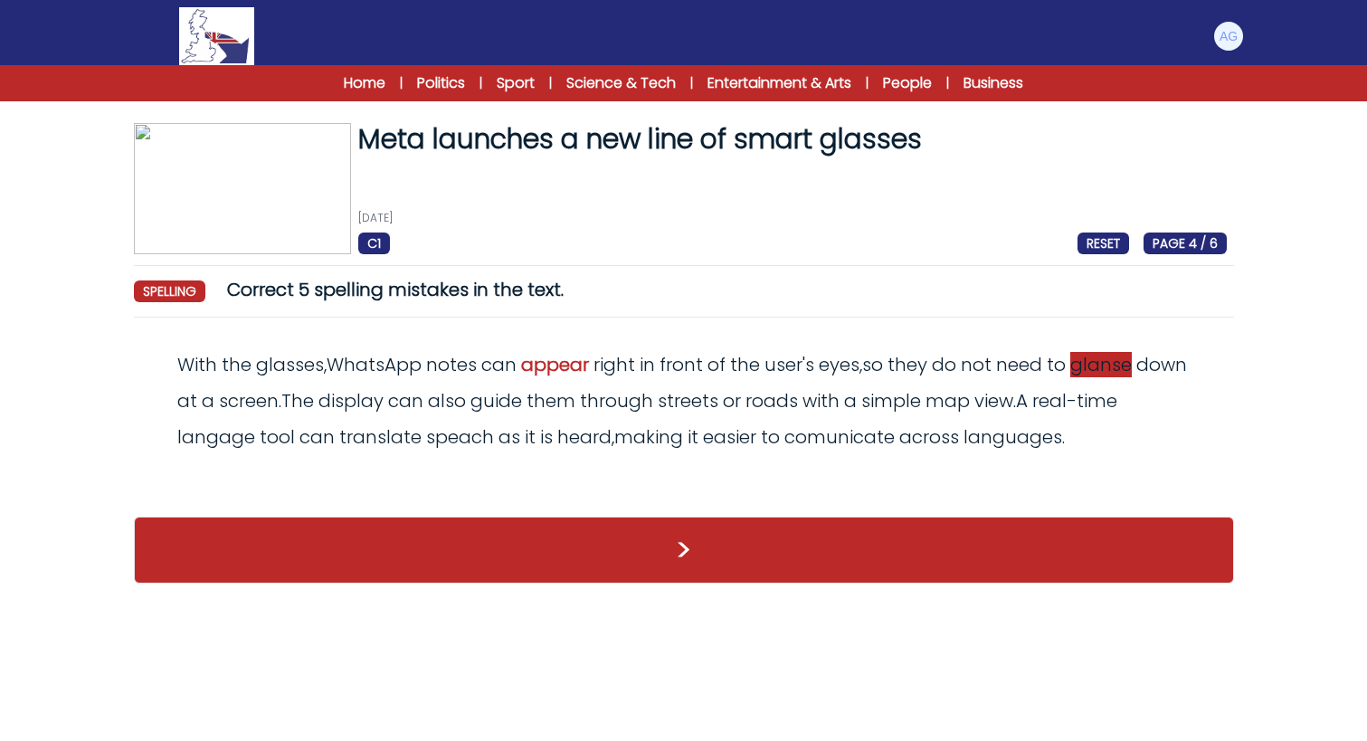
click at [1102, 365] on span "glanse" at bounding box center [1101, 364] width 62 height 25
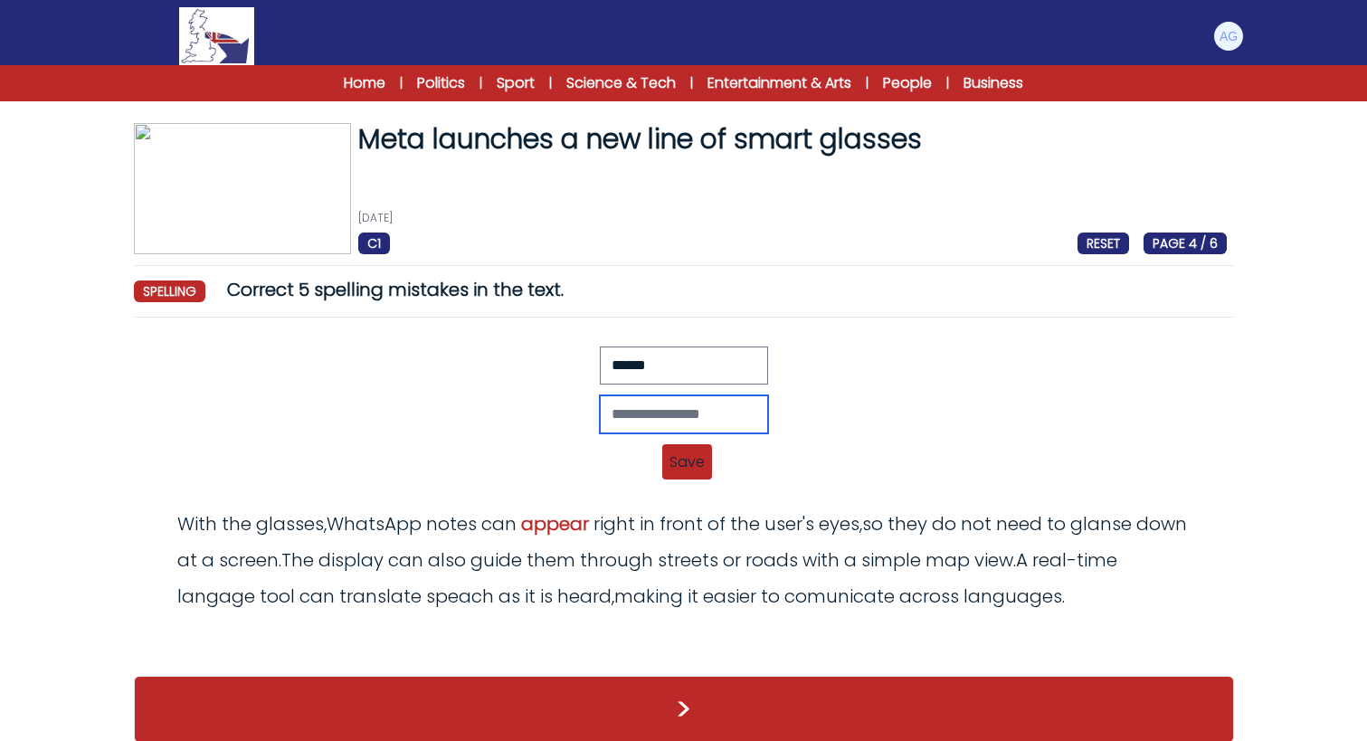
click at [620, 405] on input "text" at bounding box center [684, 414] width 168 height 38
type input "******"
click at [681, 460] on span "Save" at bounding box center [687, 461] width 50 height 35
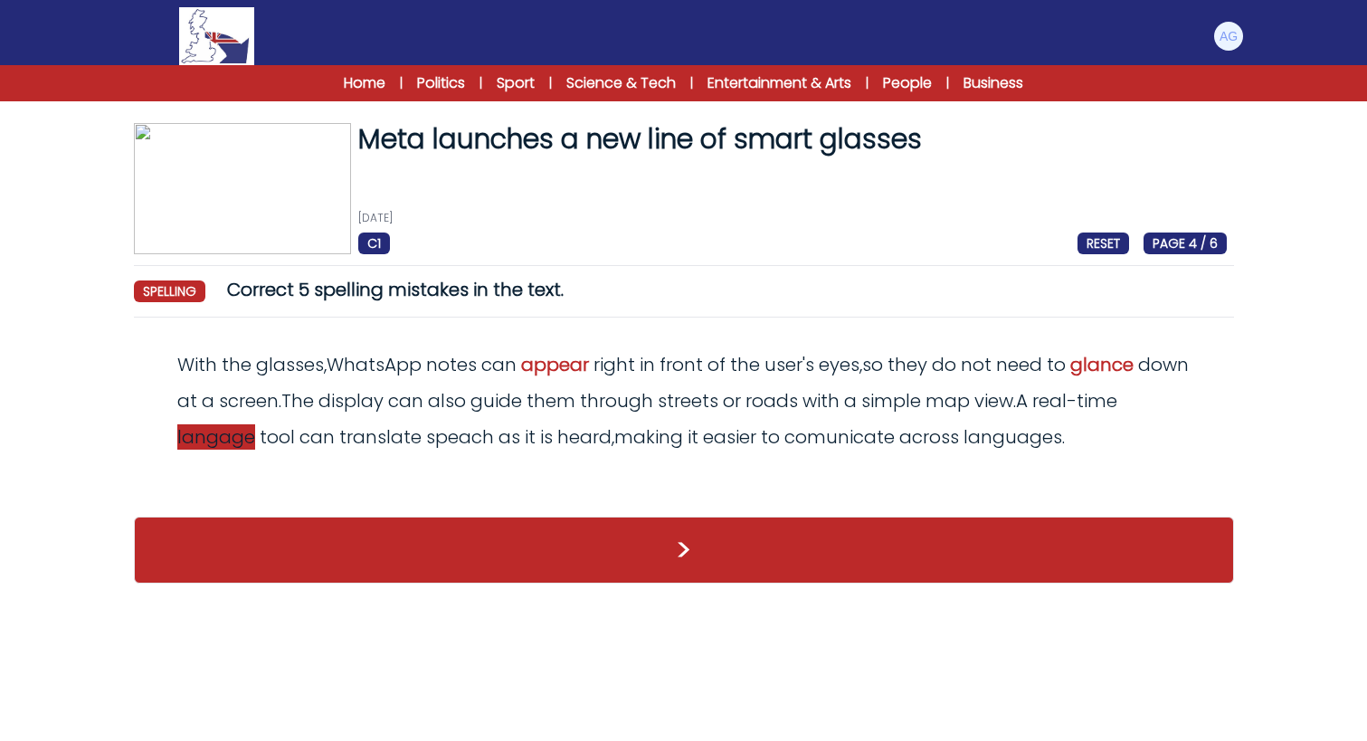
click at [222, 447] on span "langage" at bounding box center [216, 436] width 78 height 25
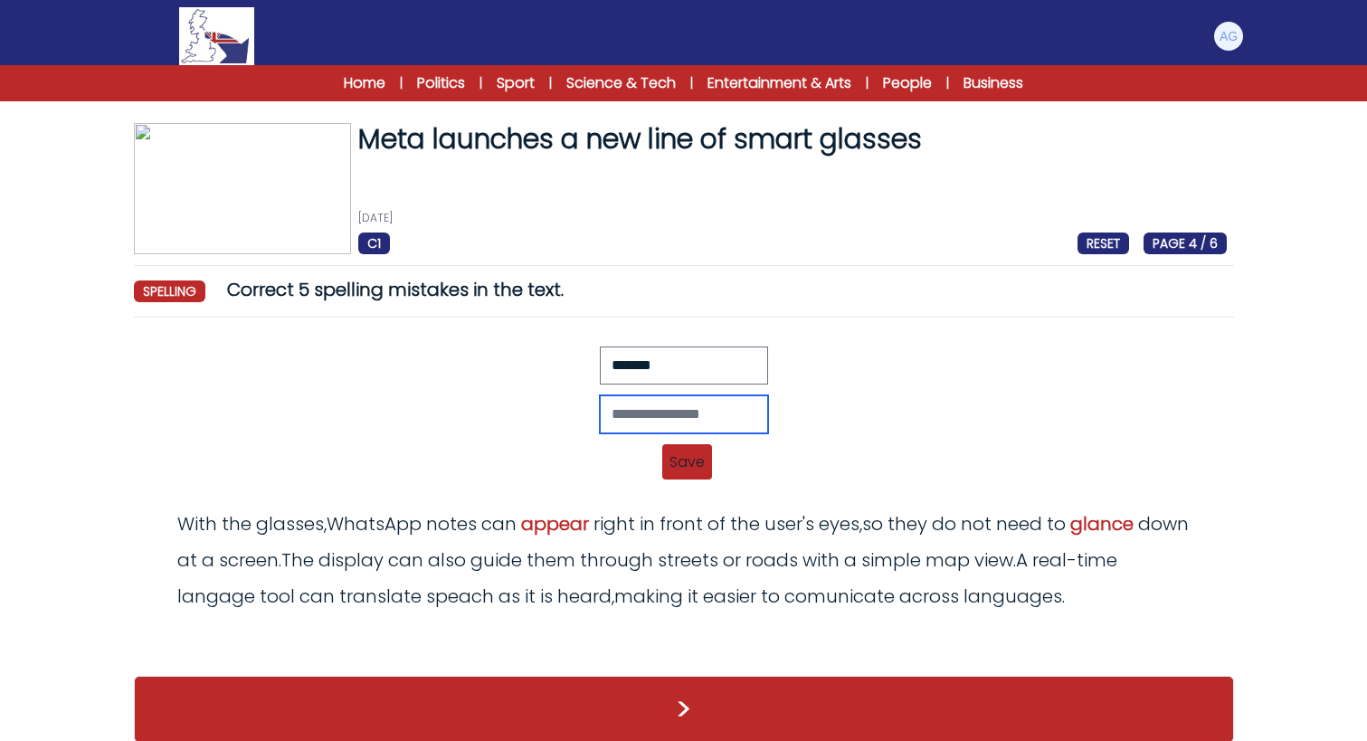
click at [624, 419] on input "text" at bounding box center [684, 414] width 168 height 38
type input "********"
click at [694, 463] on span "Save" at bounding box center [687, 461] width 50 height 35
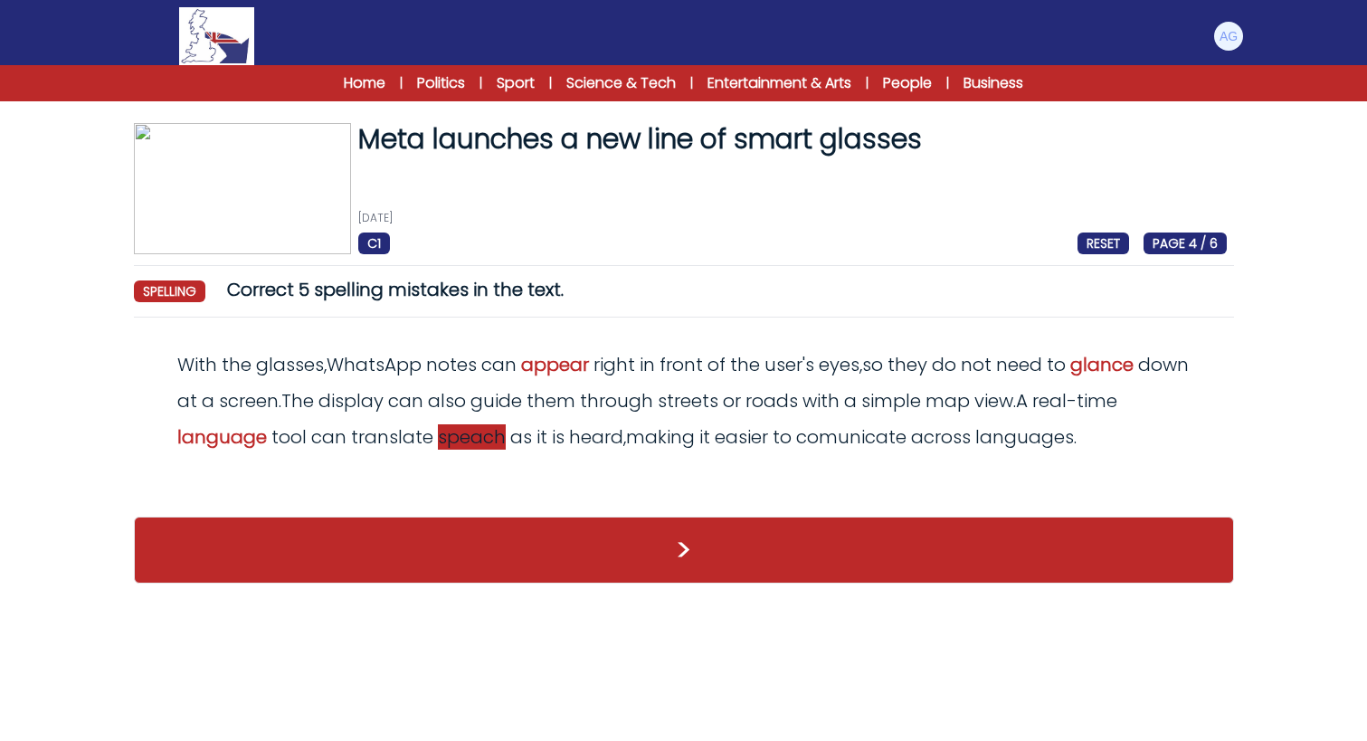
click at [482, 438] on span "speach" at bounding box center [472, 436] width 68 height 25
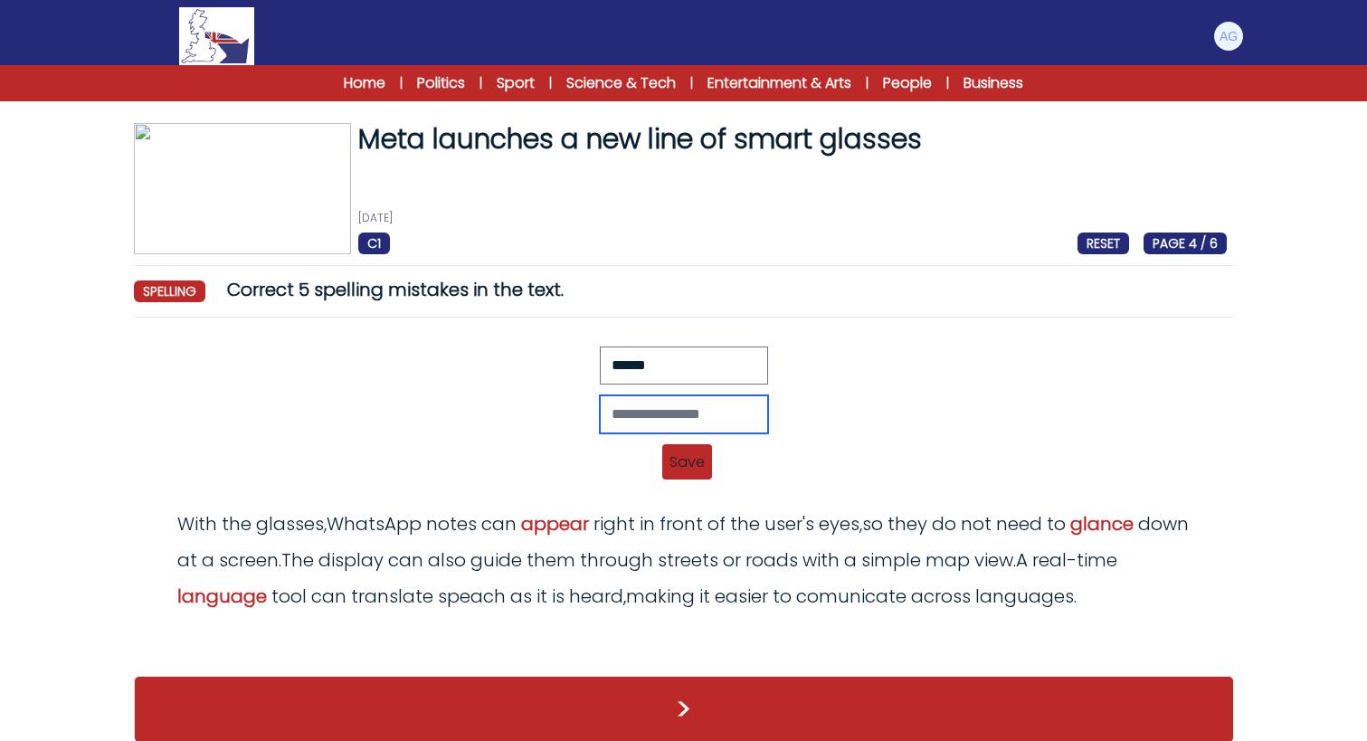
click at [622, 405] on input "text" at bounding box center [684, 414] width 168 height 38
type input "******"
click at [681, 463] on span "Save" at bounding box center [687, 461] width 50 height 35
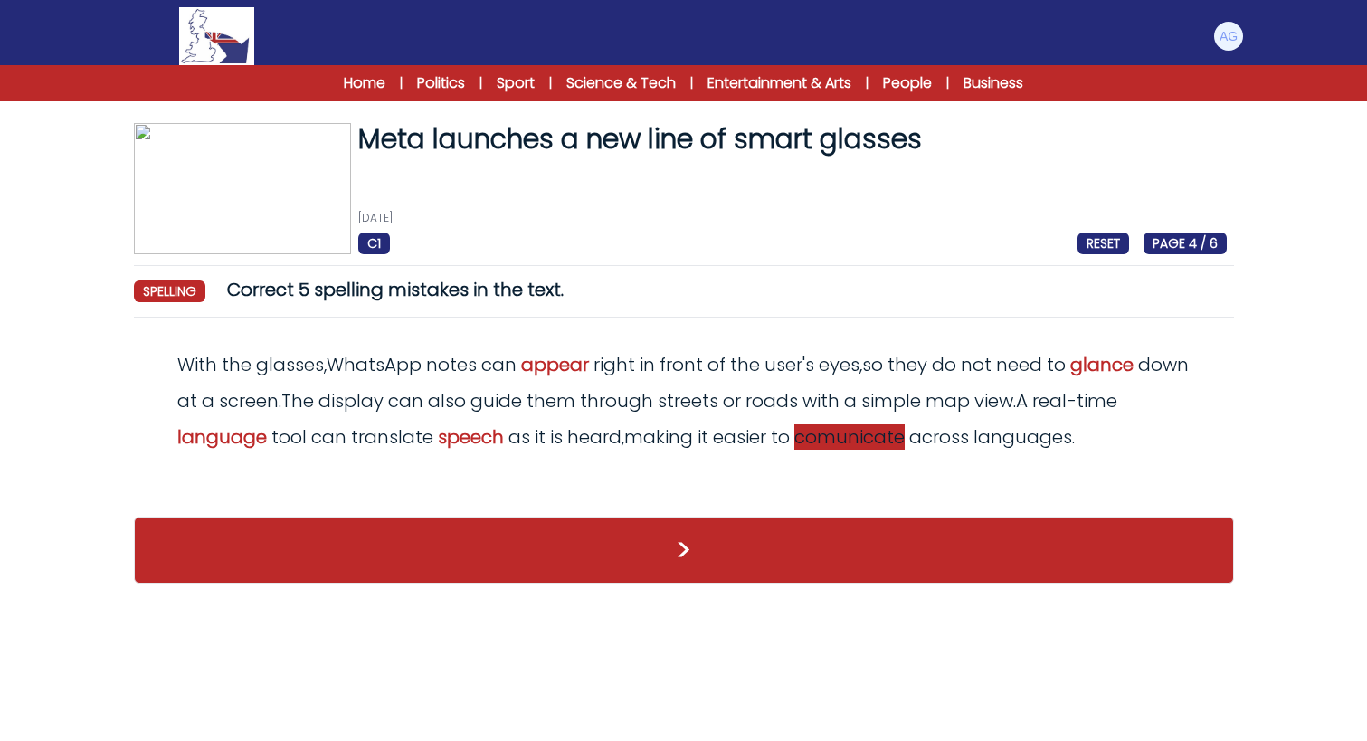
click at [839, 439] on span "comunicate" at bounding box center [849, 436] width 110 height 25
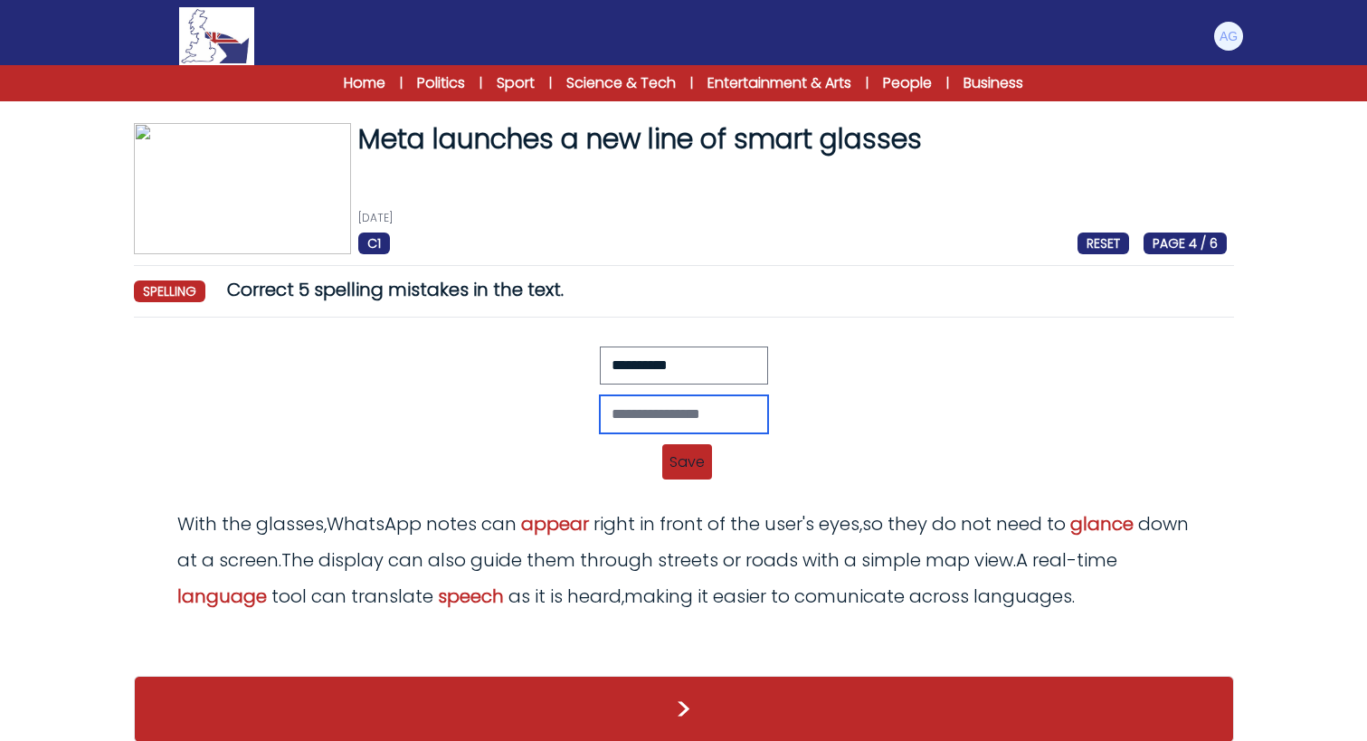
click at [623, 409] on input "text" at bounding box center [684, 414] width 168 height 38
type input "**********"
click at [679, 456] on span "Save" at bounding box center [687, 461] width 50 height 35
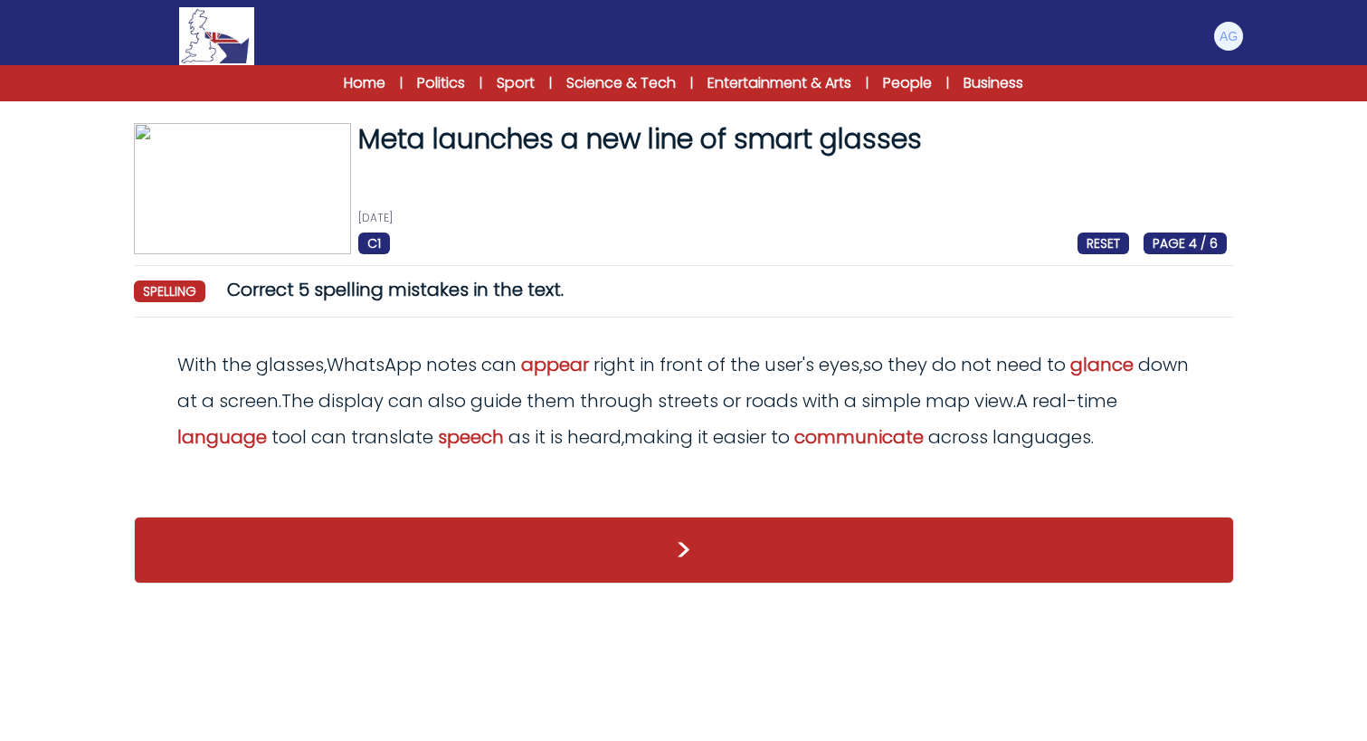
click at [672, 541] on button ">" at bounding box center [684, 550] width 1100 height 67
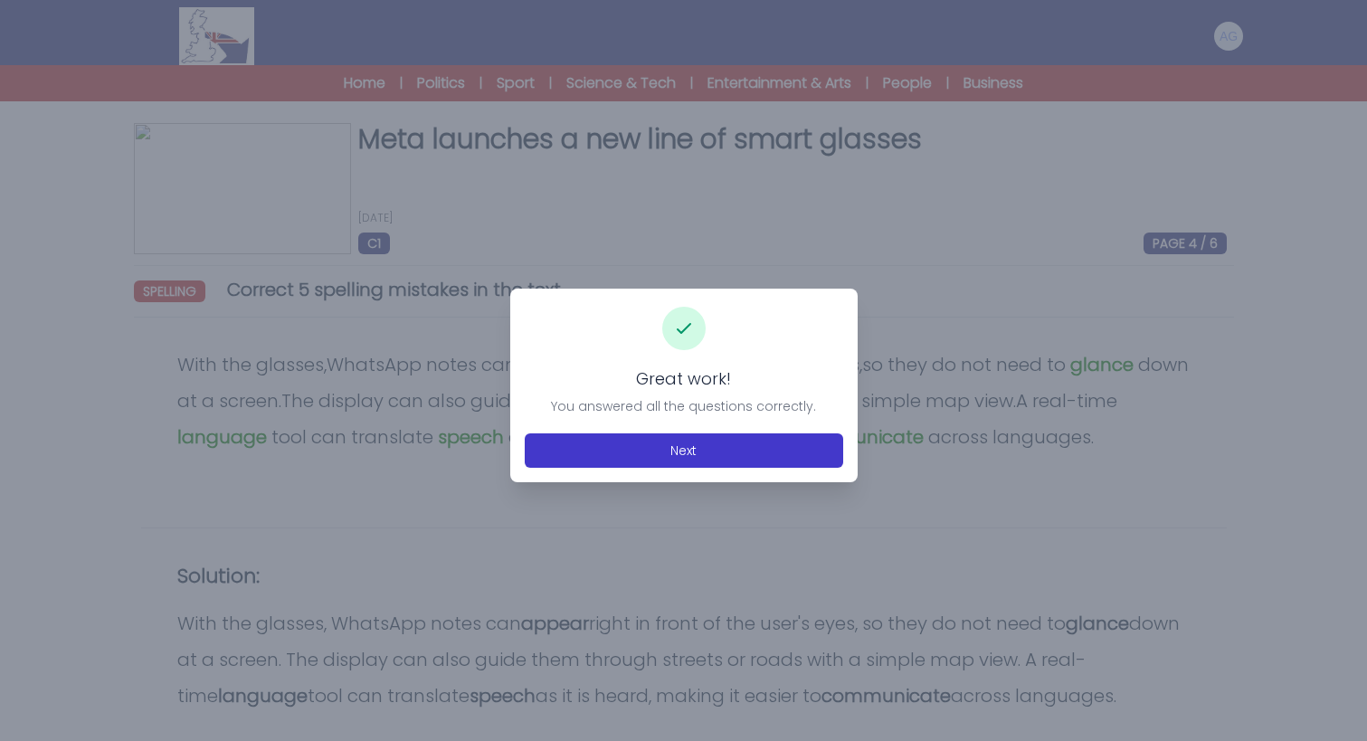
click at [682, 465] on button "Next" at bounding box center [684, 450] width 318 height 34
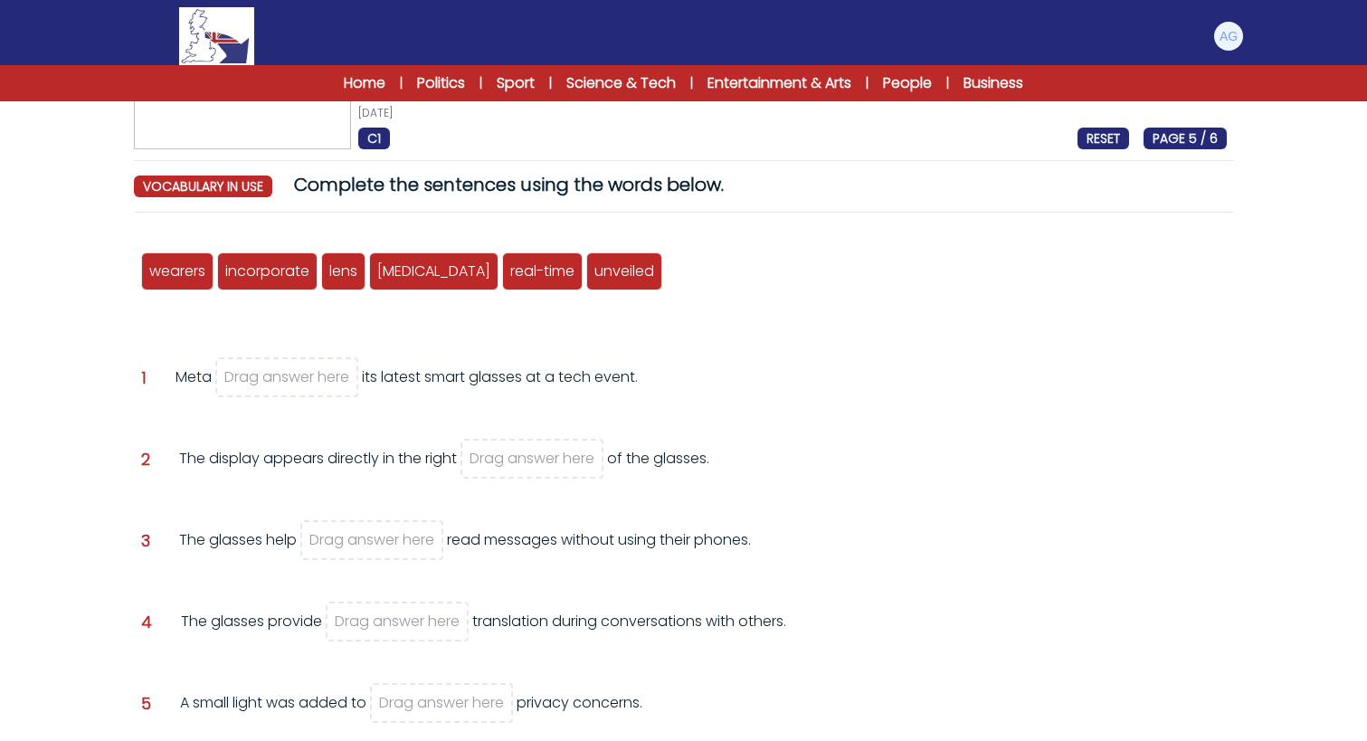
scroll to position [103, 0]
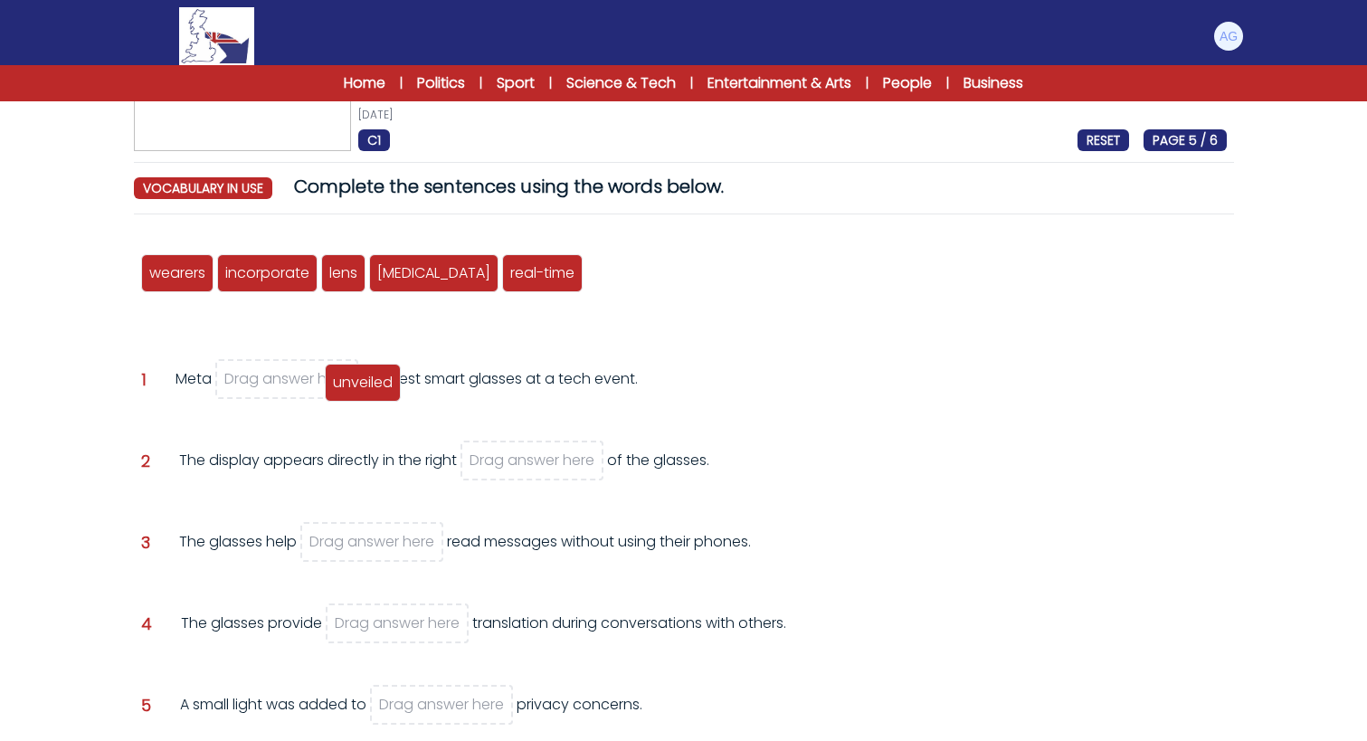
drag, startPoint x: 542, startPoint y: 271, endPoint x: 280, endPoint y: 379, distance: 283.6
click at [333, 379] on span "unveiled" at bounding box center [363, 382] width 60 height 21
drag, startPoint x: 343, startPoint y: 277, endPoint x: 531, endPoint y: 479, distance: 276.5
click at [531, 479] on span "lens" at bounding box center [531, 478] width 28 height 21
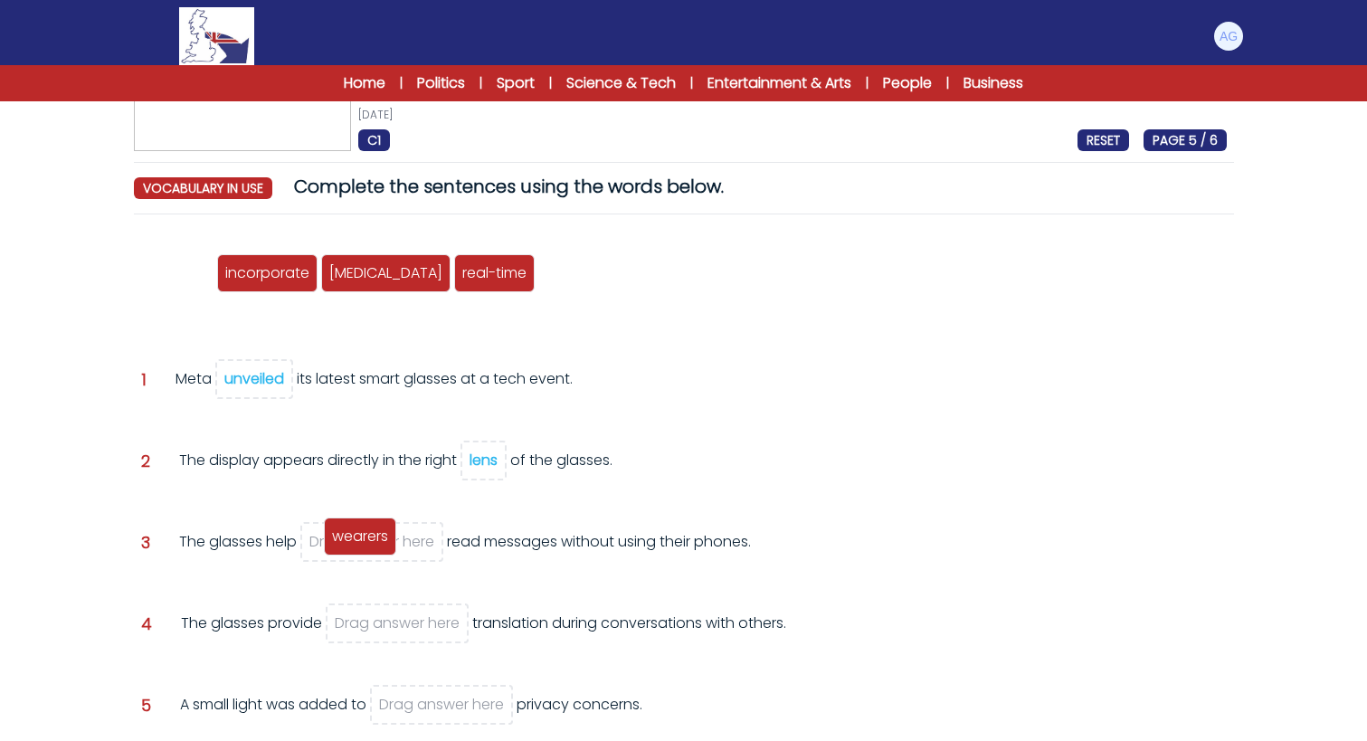
drag, startPoint x: 187, startPoint y: 279, endPoint x: 369, endPoint y: 545, distance: 322.9
click at [369, 545] on span "wearers" at bounding box center [360, 536] width 56 height 21
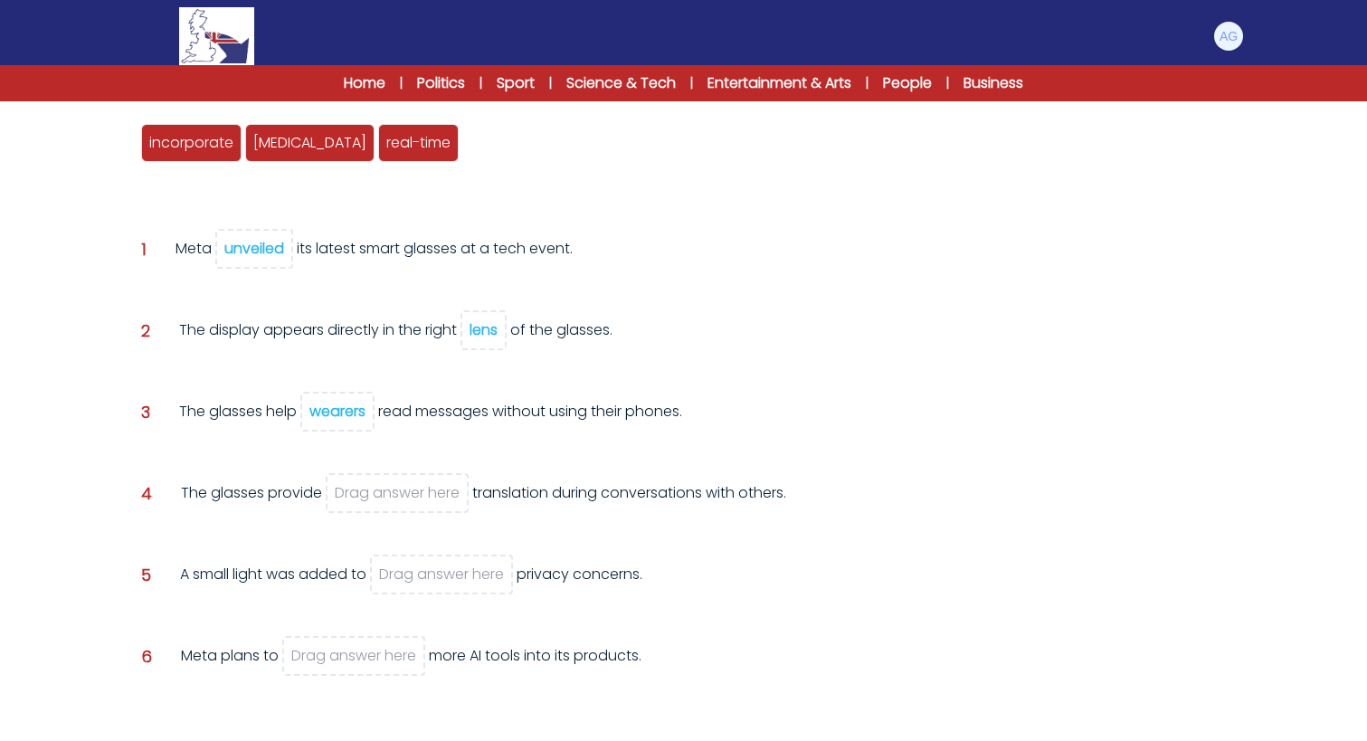
scroll to position [250, 0]
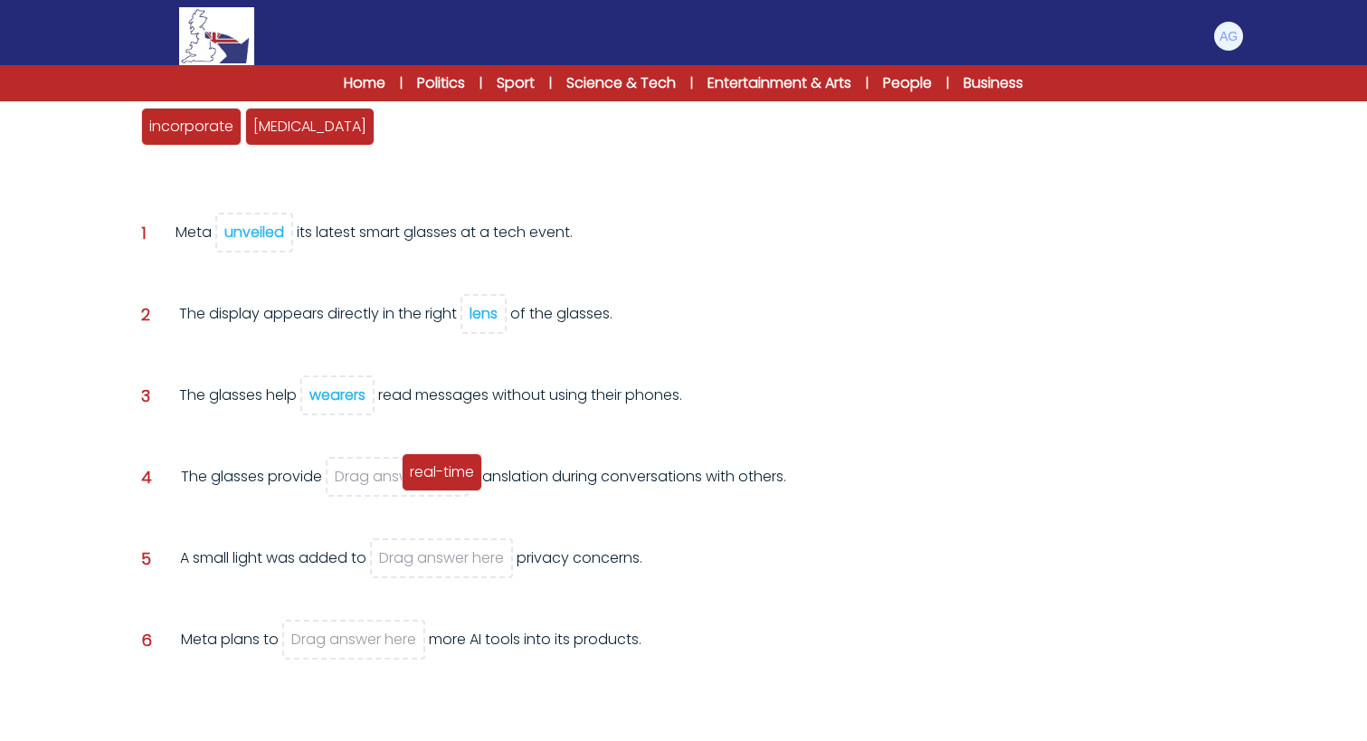
drag, startPoint x: 325, startPoint y: 138, endPoint x: 348, endPoint y: 482, distance: 345.5
click at [402, 482] on div "real-time" at bounding box center [442, 472] width 81 height 38
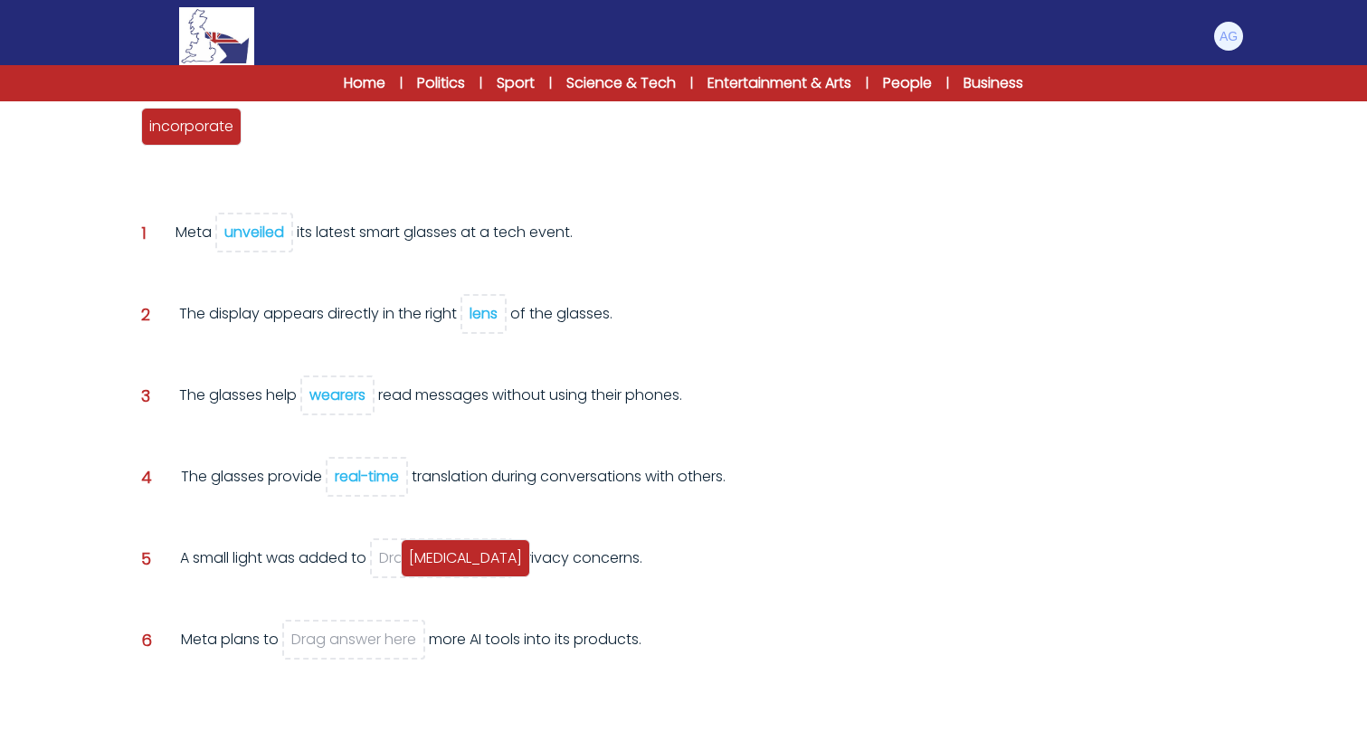
drag, startPoint x: 265, startPoint y: 130, endPoint x: 419, endPoint y: 566, distance: 462.4
click at [419, 566] on span "allay" at bounding box center [465, 557] width 113 height 21
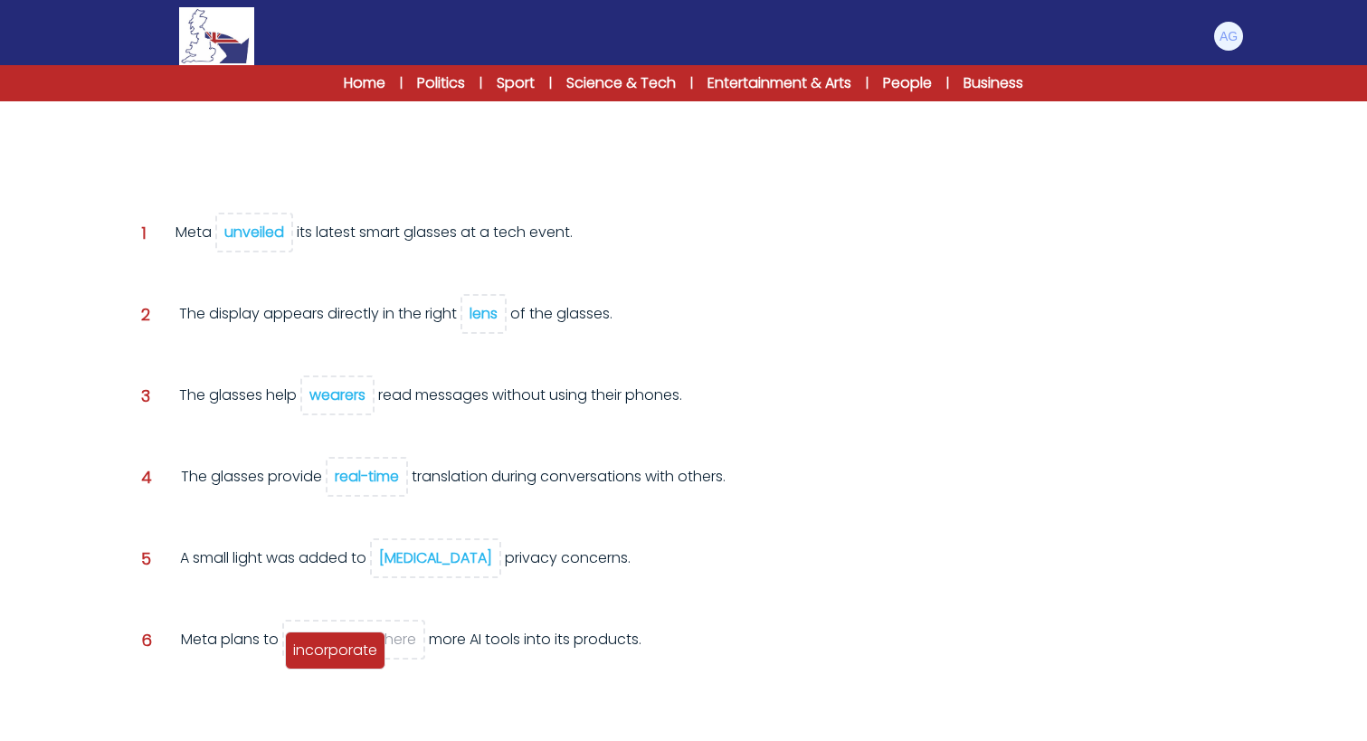
drag, startPoint x: 197, startPoint y: 137, endPoint x: 344, endPoint y: 661, distance: 544.8
click at [344, 662] on div "incorporate" at bounding box center [335, 650] width 100 height 38
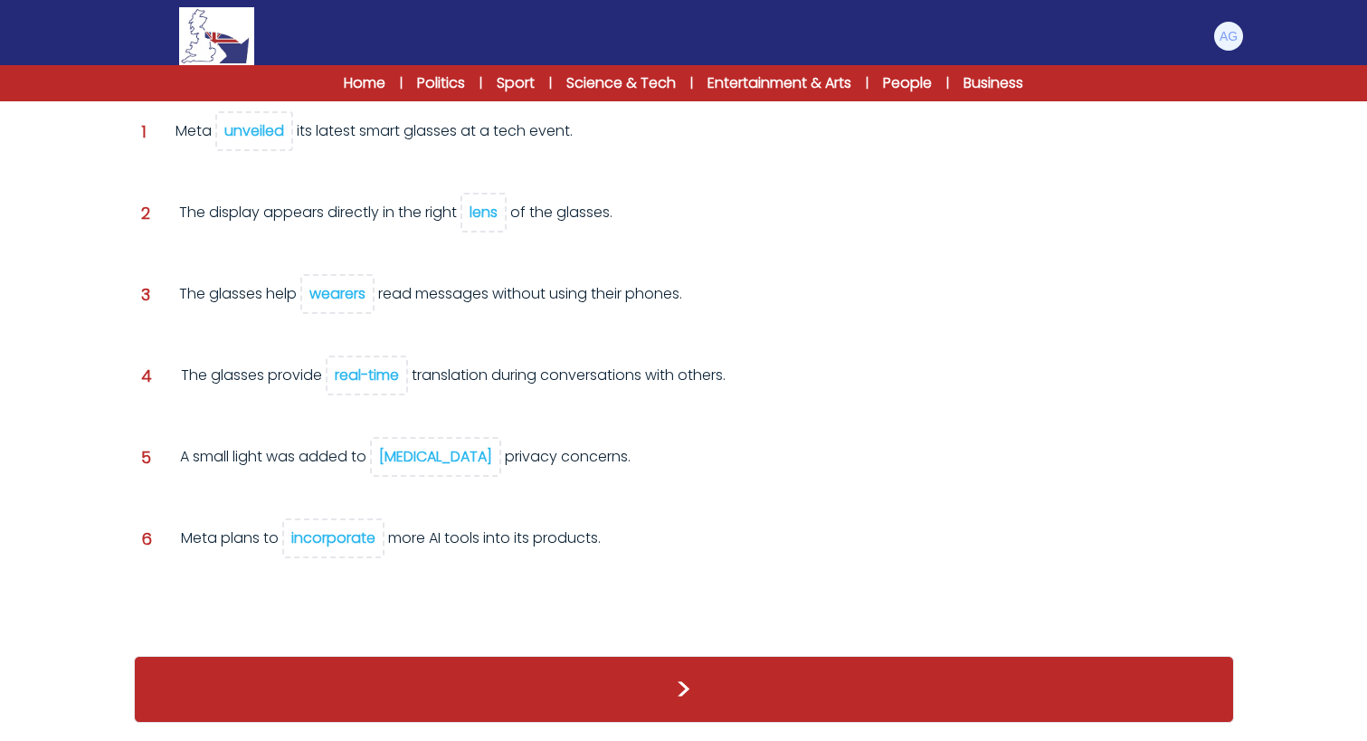
scroll to position [313, 0]
click at [684, 678] on button ">" at bounding box center [684, 689] width 1100 height 67
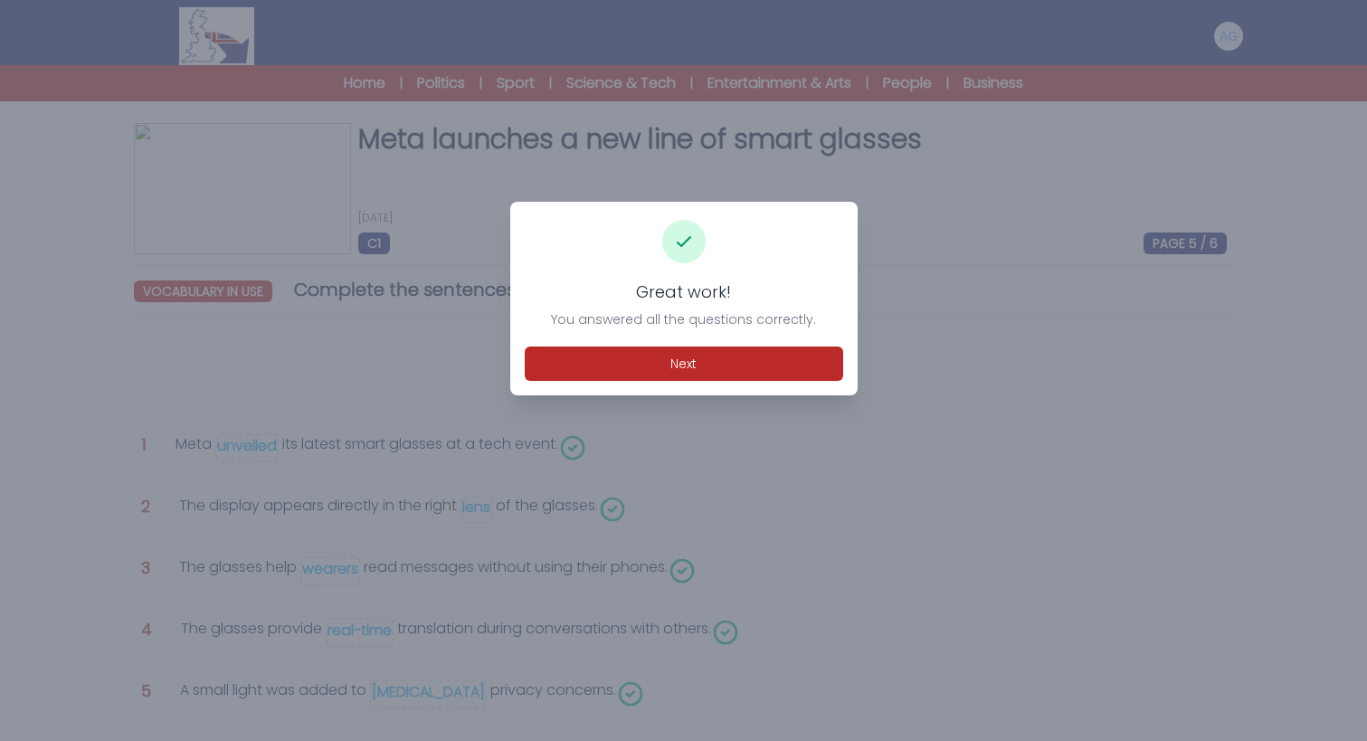
scroll to position [87, 0]
click at [680, 363] on button "Next" at bounding box center [684, 363] width 318 height 34
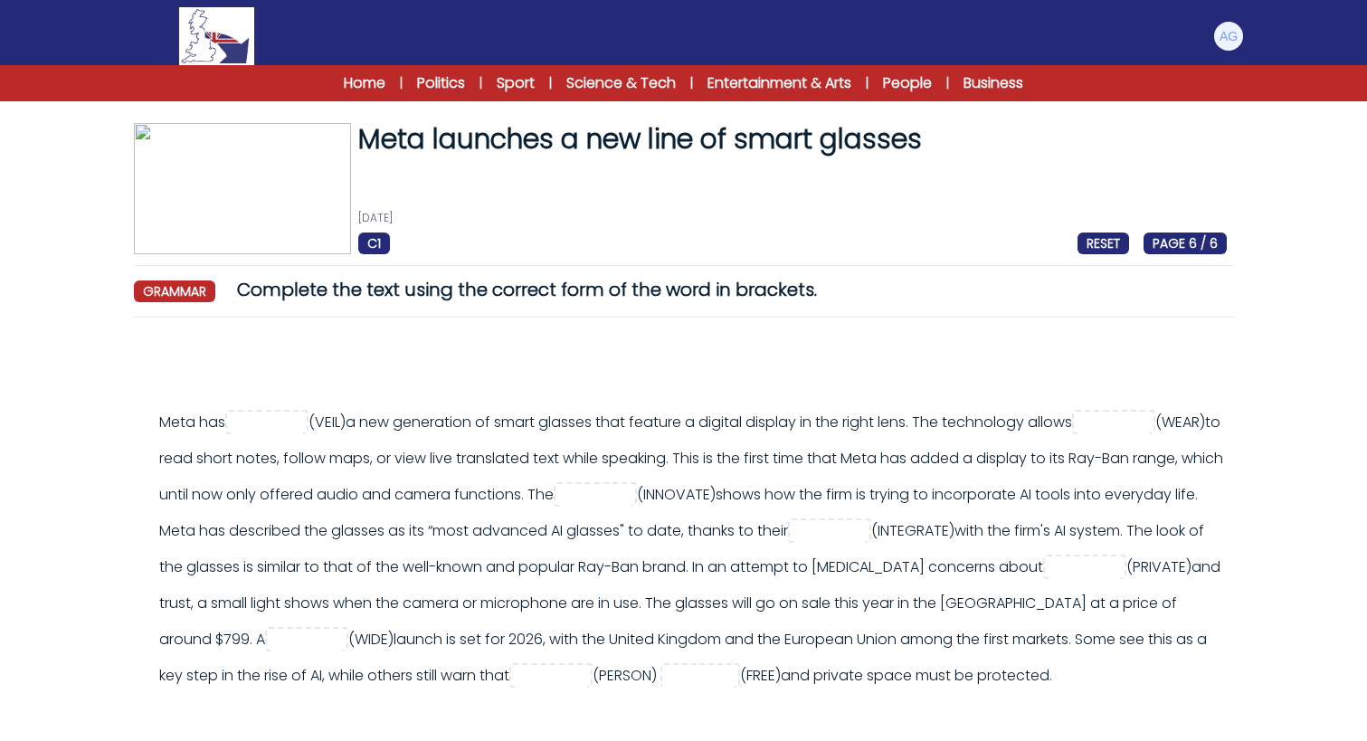
scroll to position [32, 0]
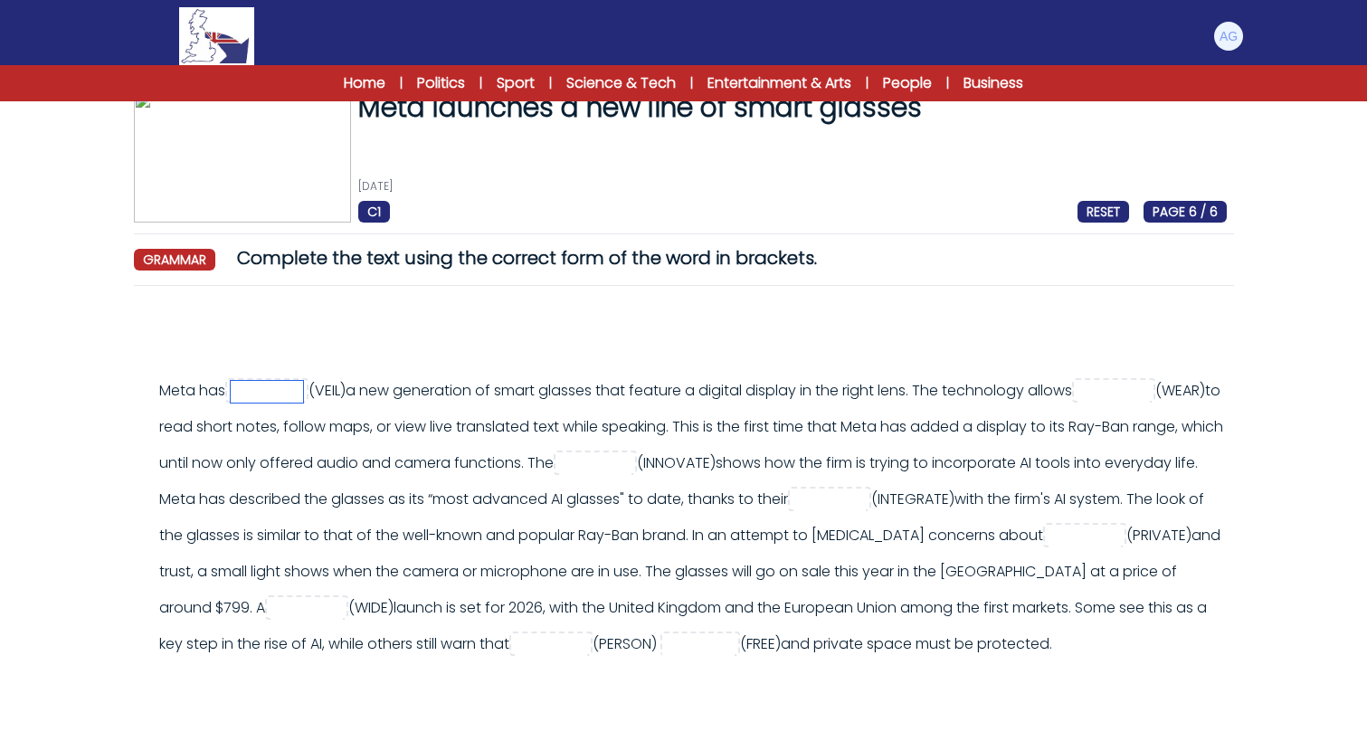
click at [303, 387] on input "text" at bounding box center [267, 392] width 72 height 22
type input "********"
click at [1077, 403] on input "text" at bounding box center [1113, 392] width 72 height 22
type input "*******"
click at [631, 463] on input "text" at bounding box center [595, 464] width 72 height 22
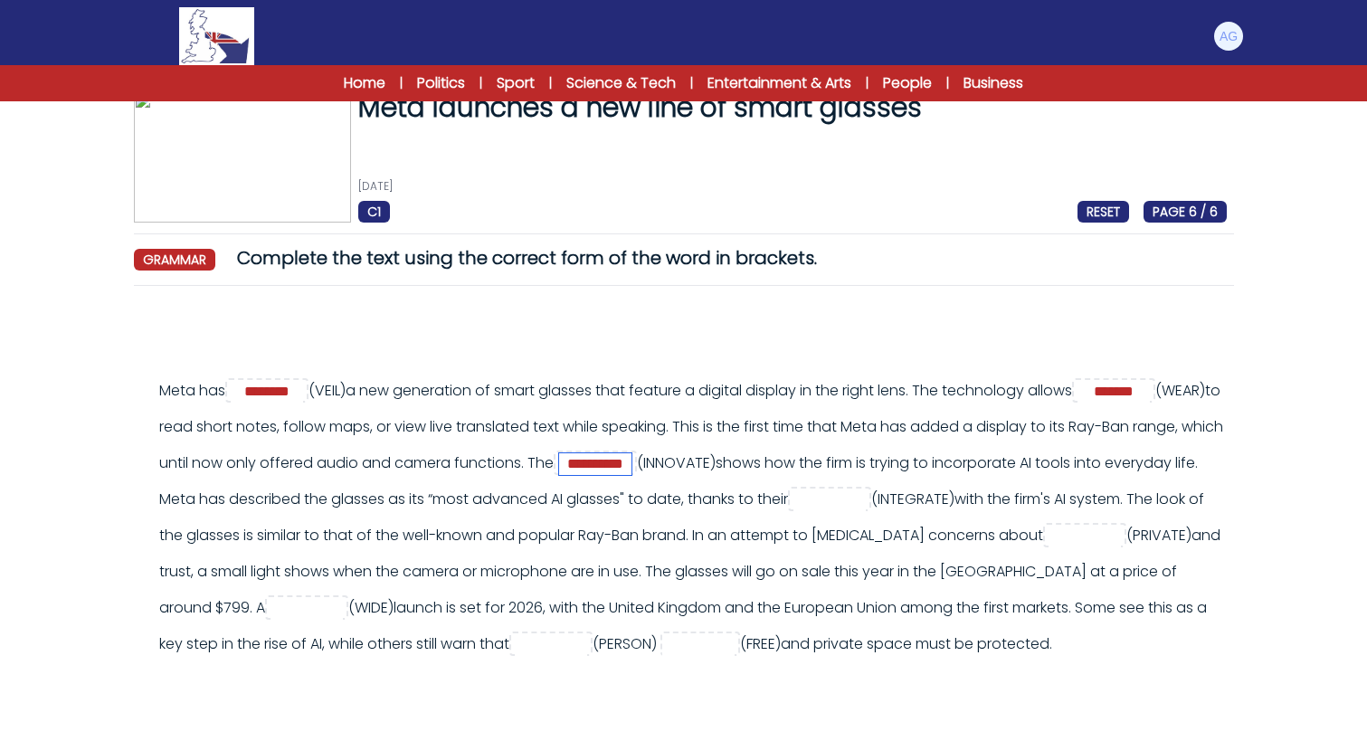
type input "**********"
click at [793, 511] on input "text" at bounding box center [829, 500] width 72 height 22
type input "**********"
click at [1048, 547] on input "text" at bounding box center [1084, 537] width 72 height 22
type input "*"
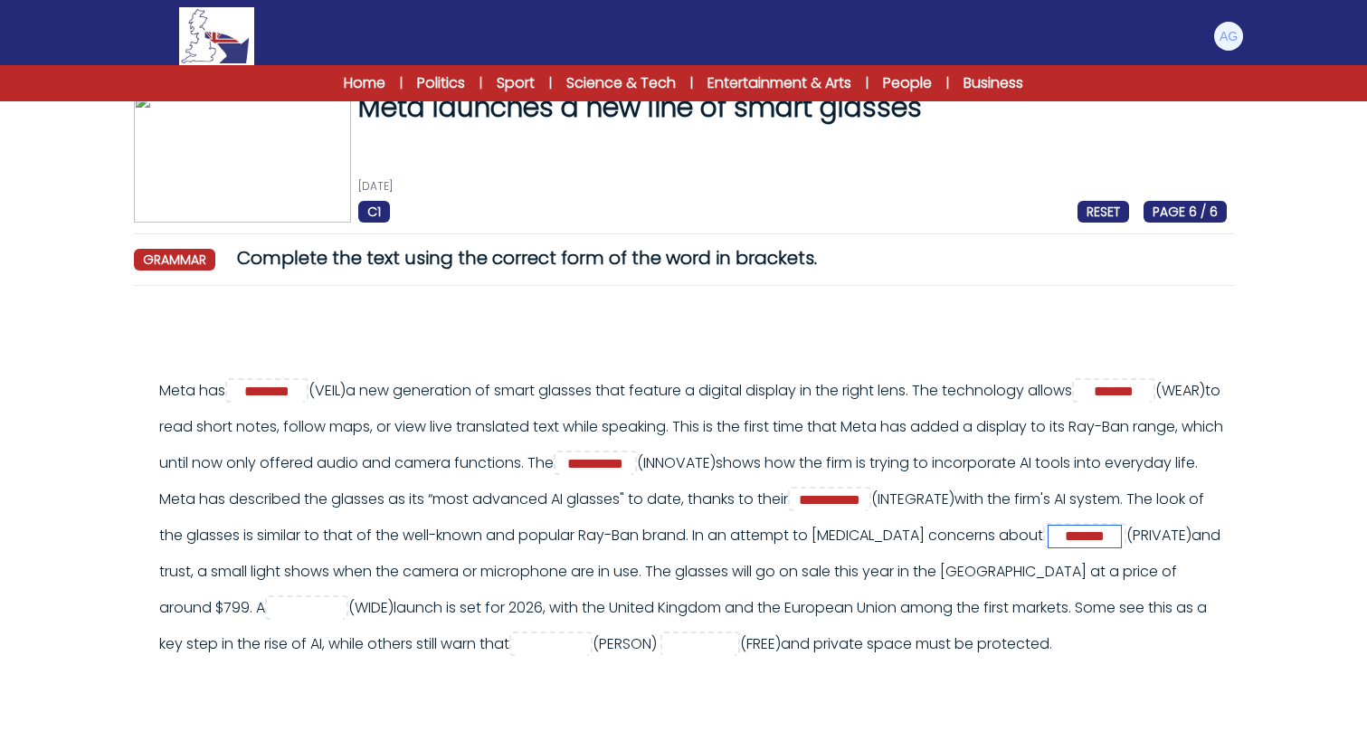
click at [1048, 547] on input "*******" at bounding box center [1084, 537] width 72 height 22
type input "*******"
click at [343, 602] on input "text" at bounding box center [306, 609] width 72 height 22
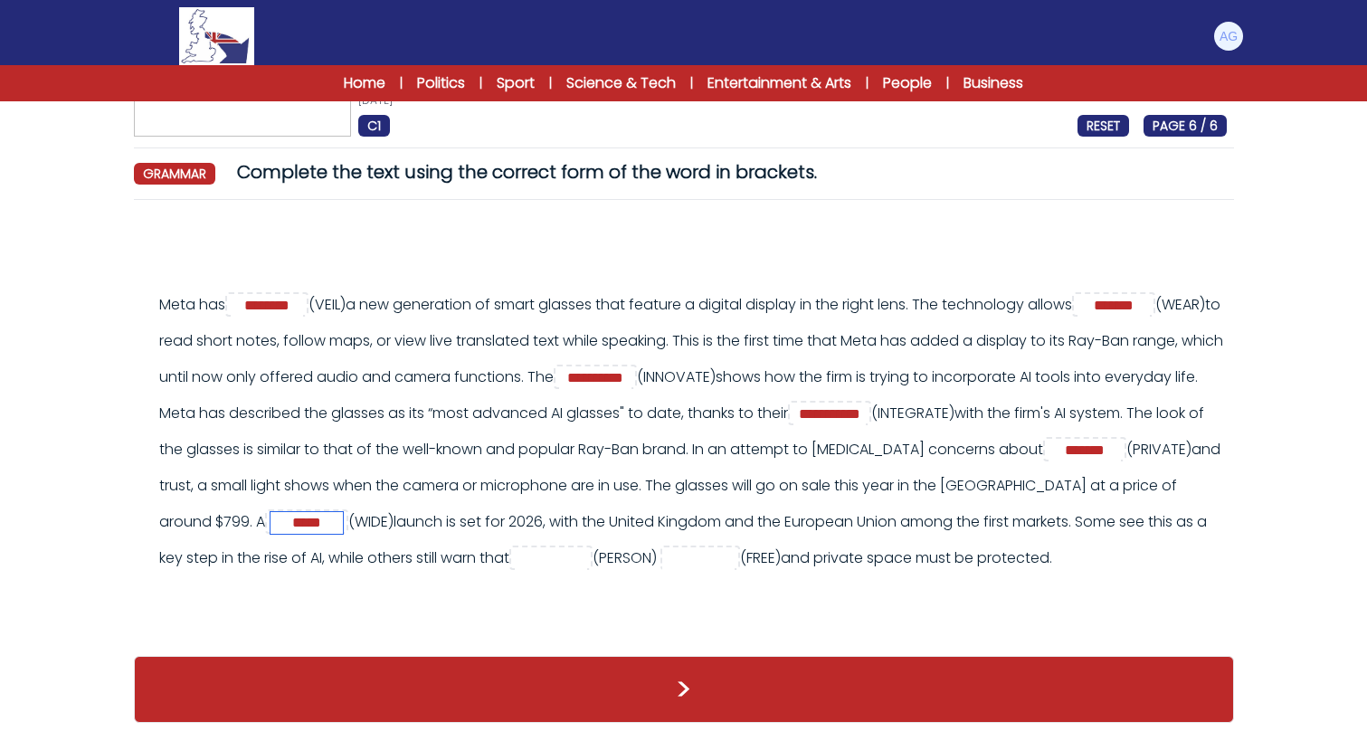
scroll to position [154, 0]
type input "*****"
click at [515, 560] on input "text" at bounding box center [551, 559] width 72 height 22
type input "********"
click at [662, 548] on input "text" at bounding box center [698, 559] width 72 height 22
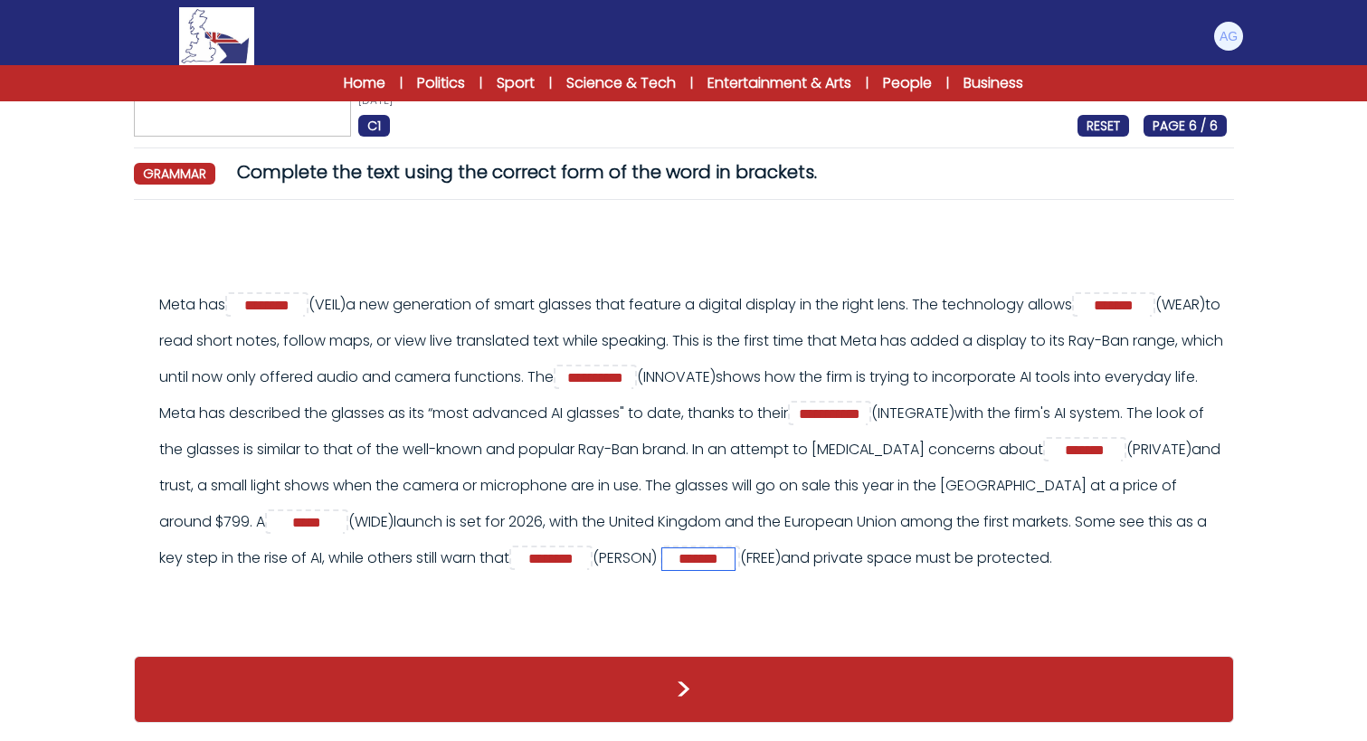
type input "*******"
click at [683, 686] on button ">" at bounding box center [684, 689] width 1100 height 67
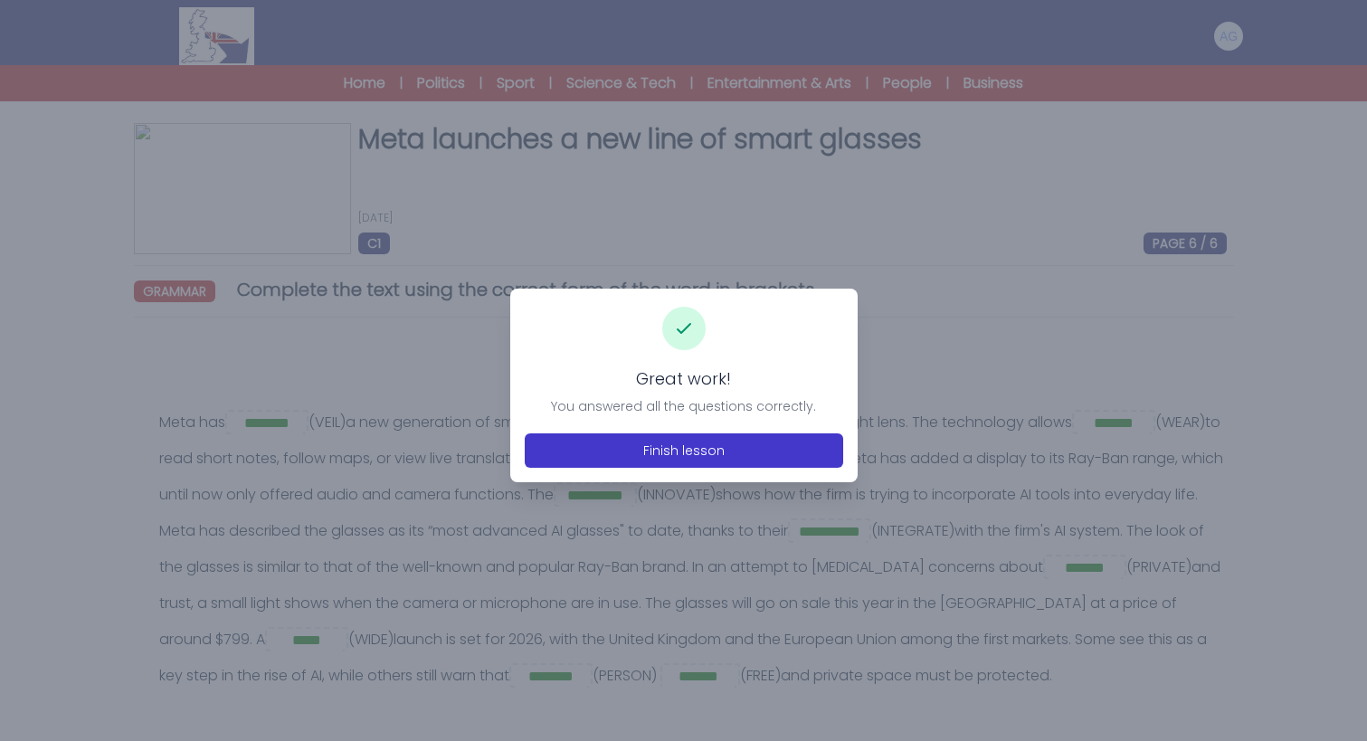
click at [693, 454] on button "Finish lesson" at bounding box center [684, 450] width 318 height 34
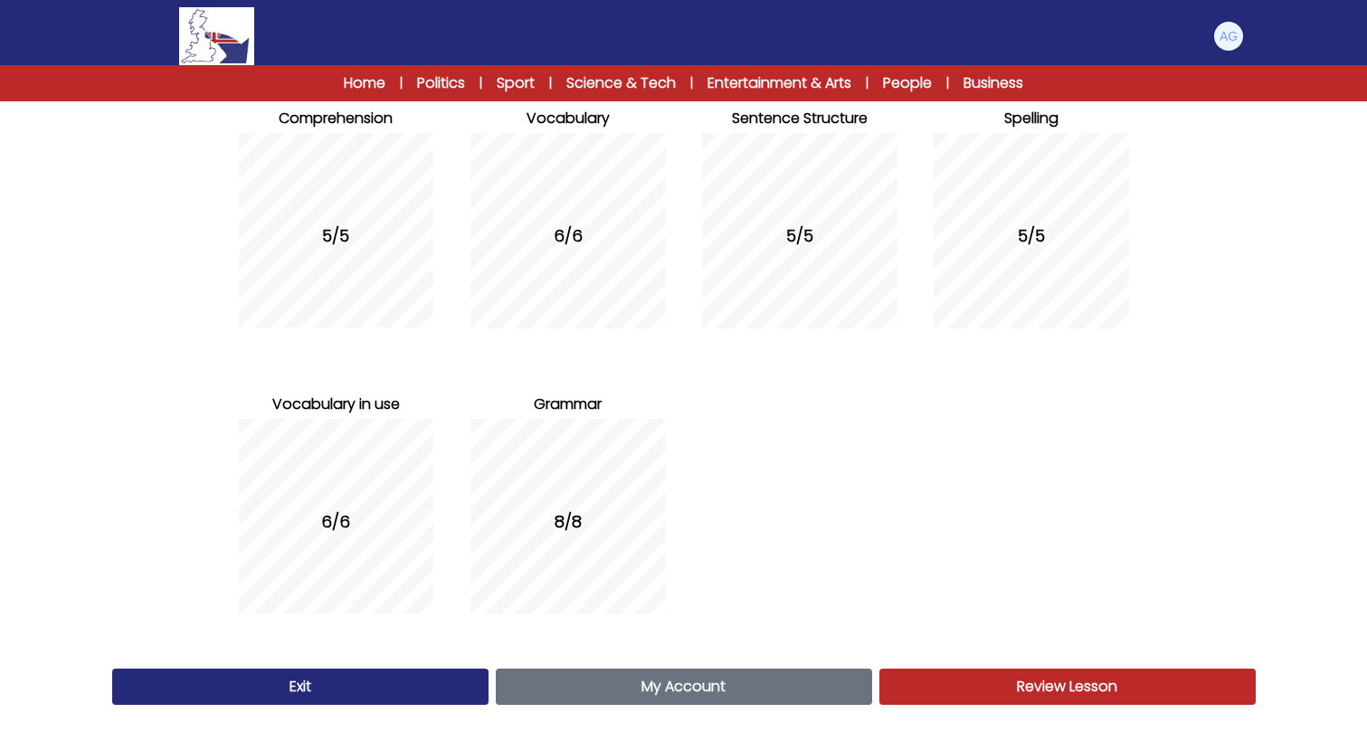
scroll to position [226, 0]
click at [811, 689] on link "My Account Account" at bounding box center [684, 687] width 376 height 36
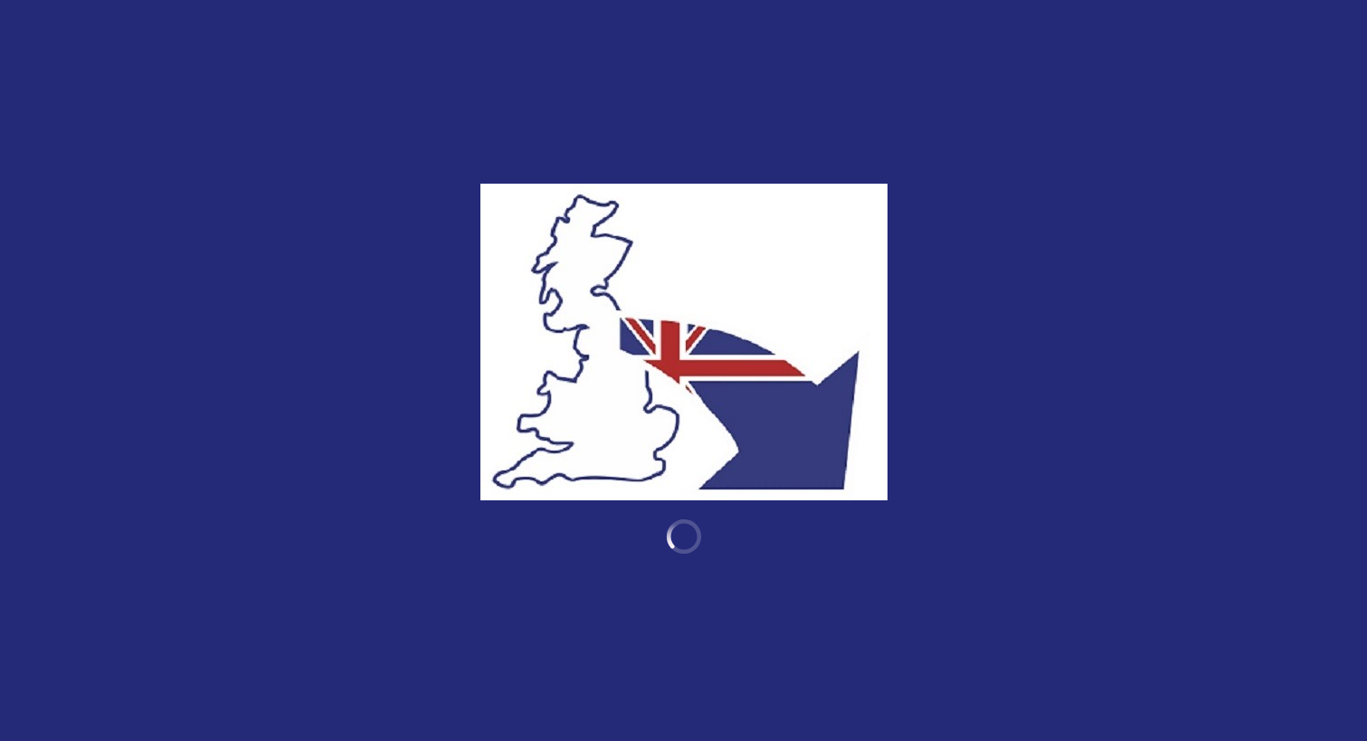
scroll to position [226, 0]
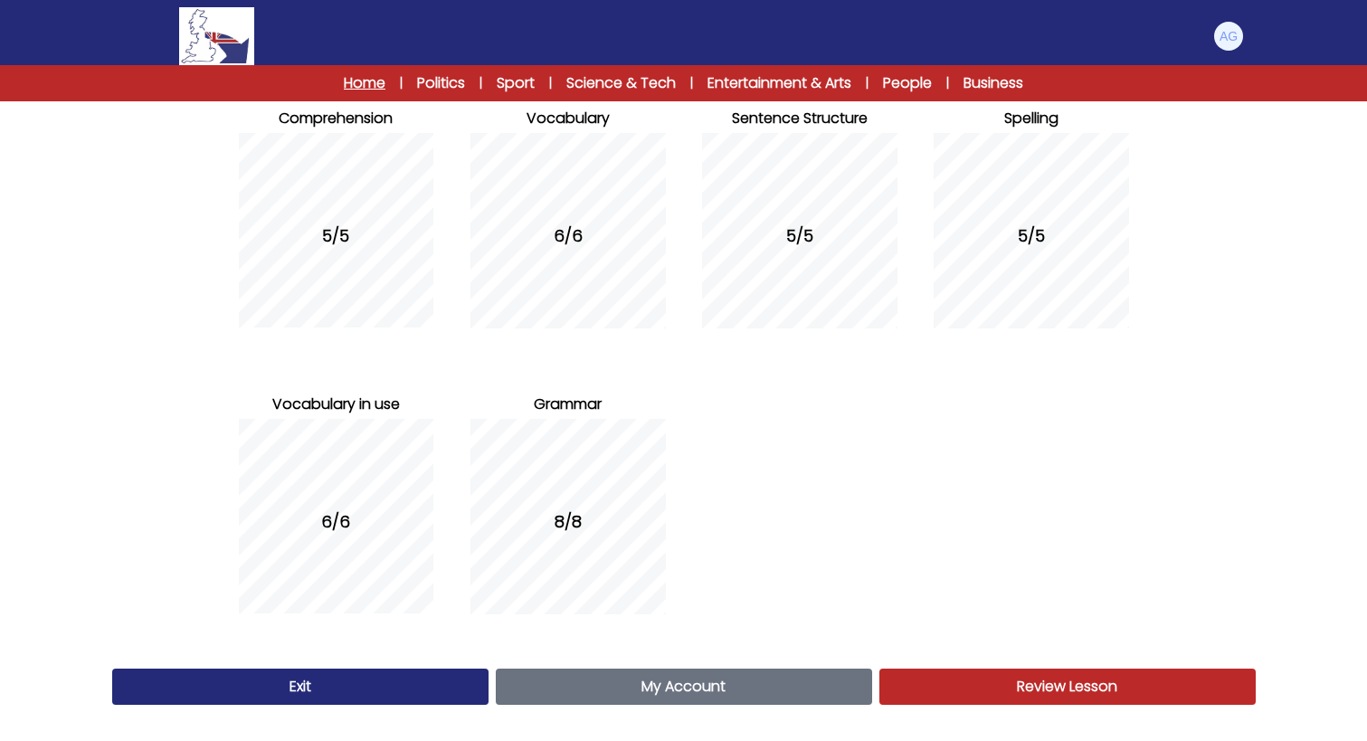
click at [347, 89] on link "Home" at bounding box center [365, 83] width 42 height 22
